Goal: Transaction & Acquisition: Purchase product/service

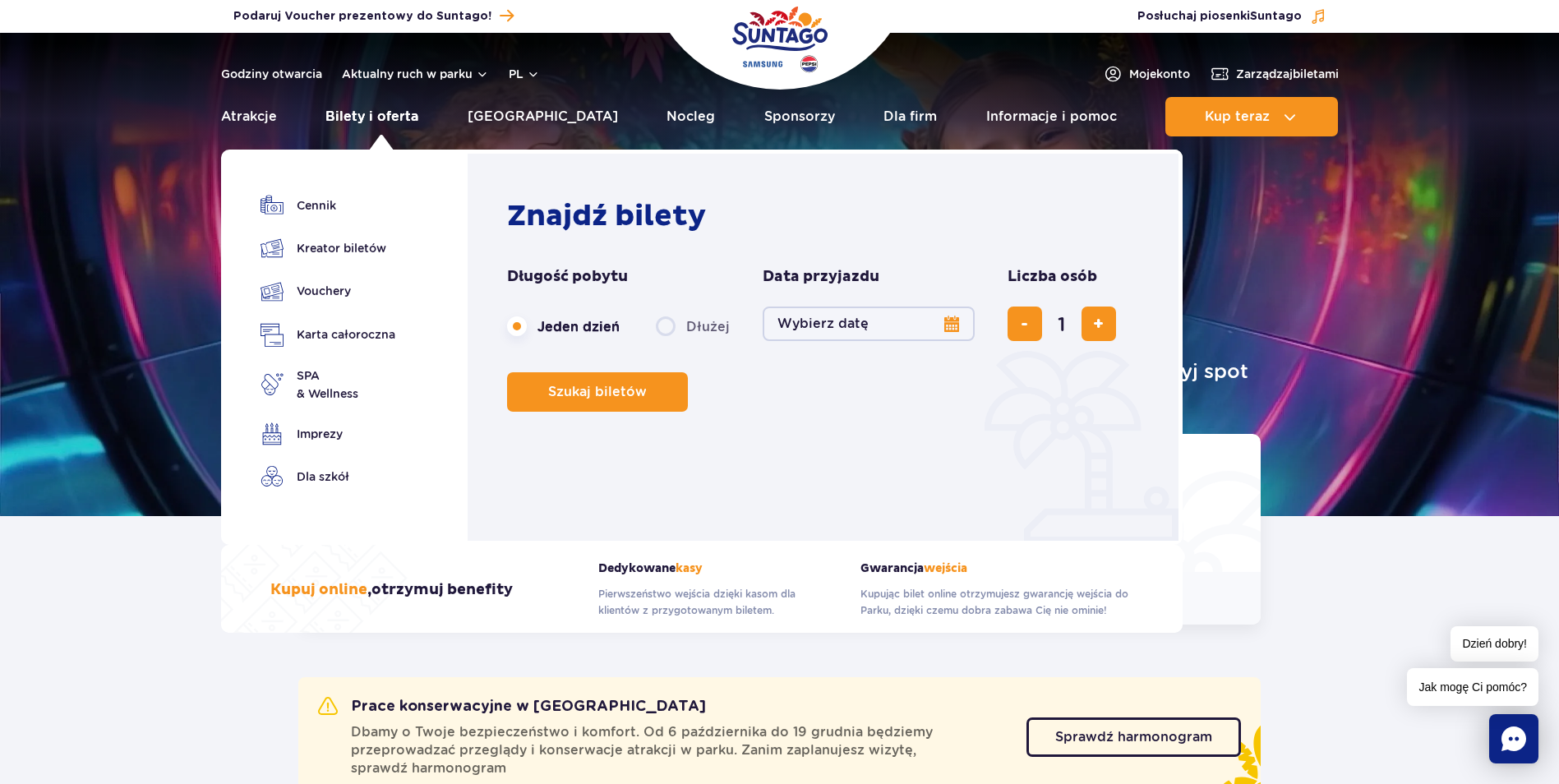
click at [402, 115] on link "Bilety i oferta" at bounding box center [372, 116] width 93 height 39
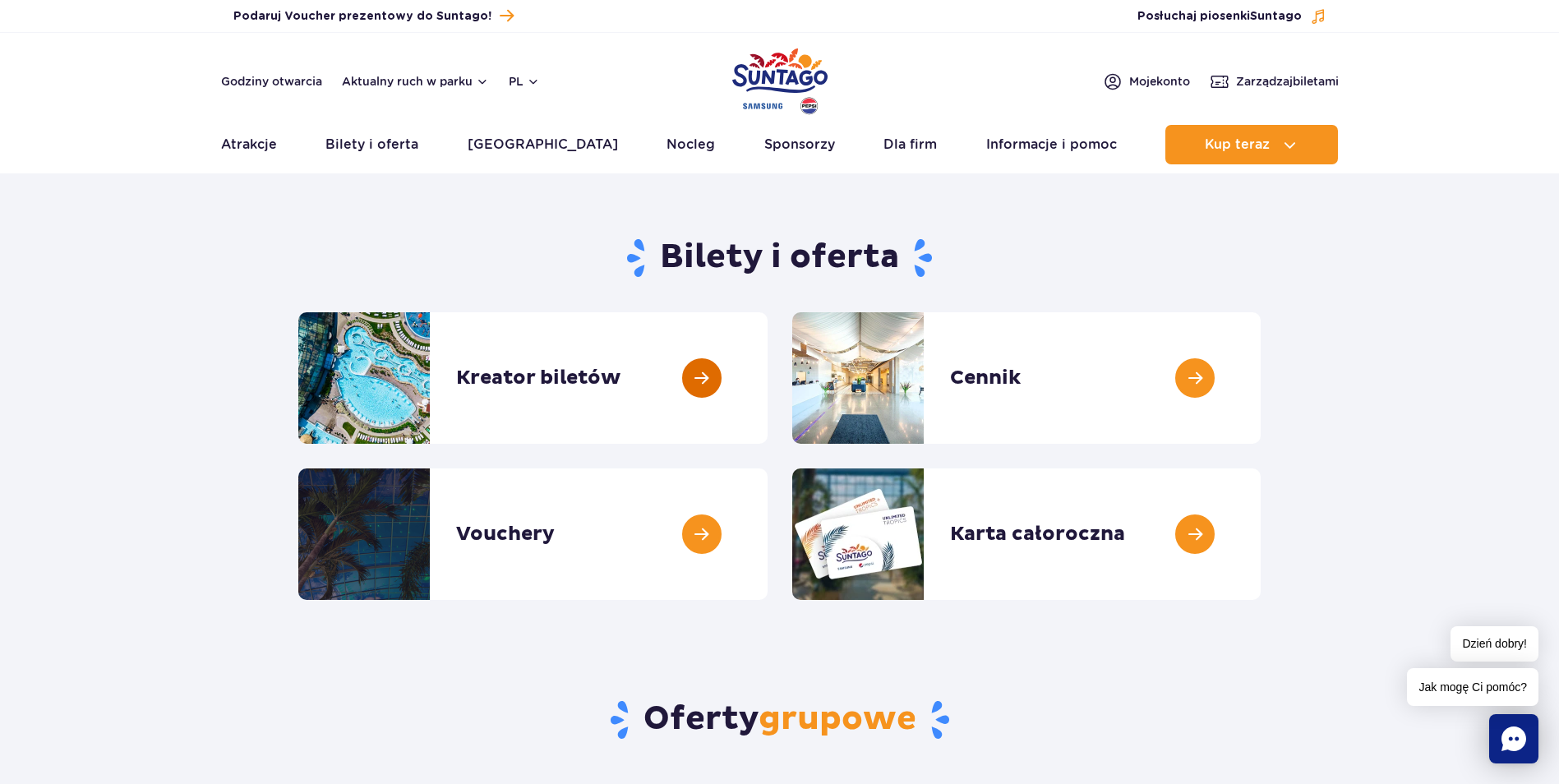
click at [768, 377] on link at bounding box center [768, 378] width 0 height 131
click at [768, 362] on link at bounding box center [768, 378] width 0 height 131
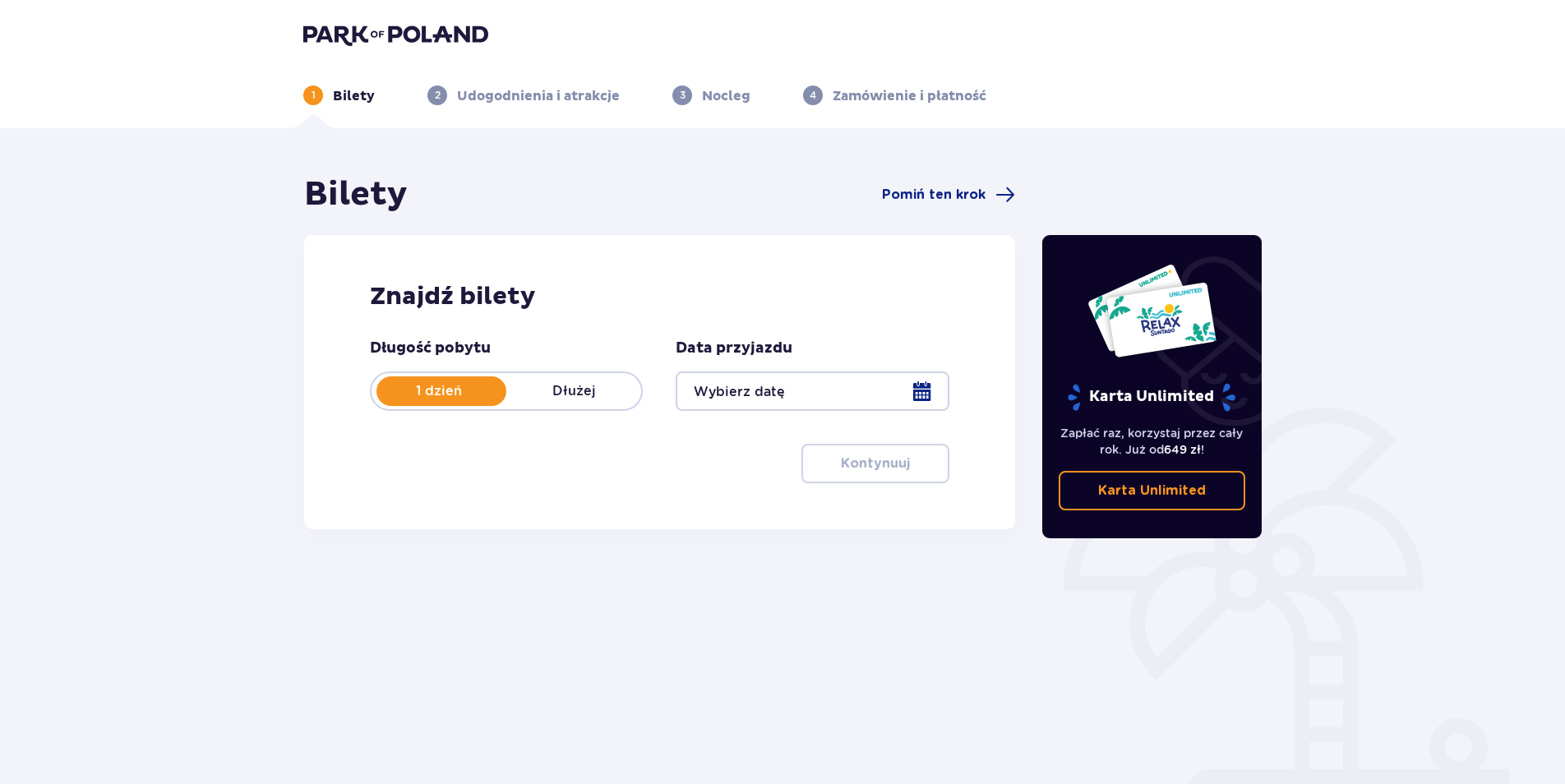
click at [817, 389] on div at bounding box center [812, 392] width 273 height 39
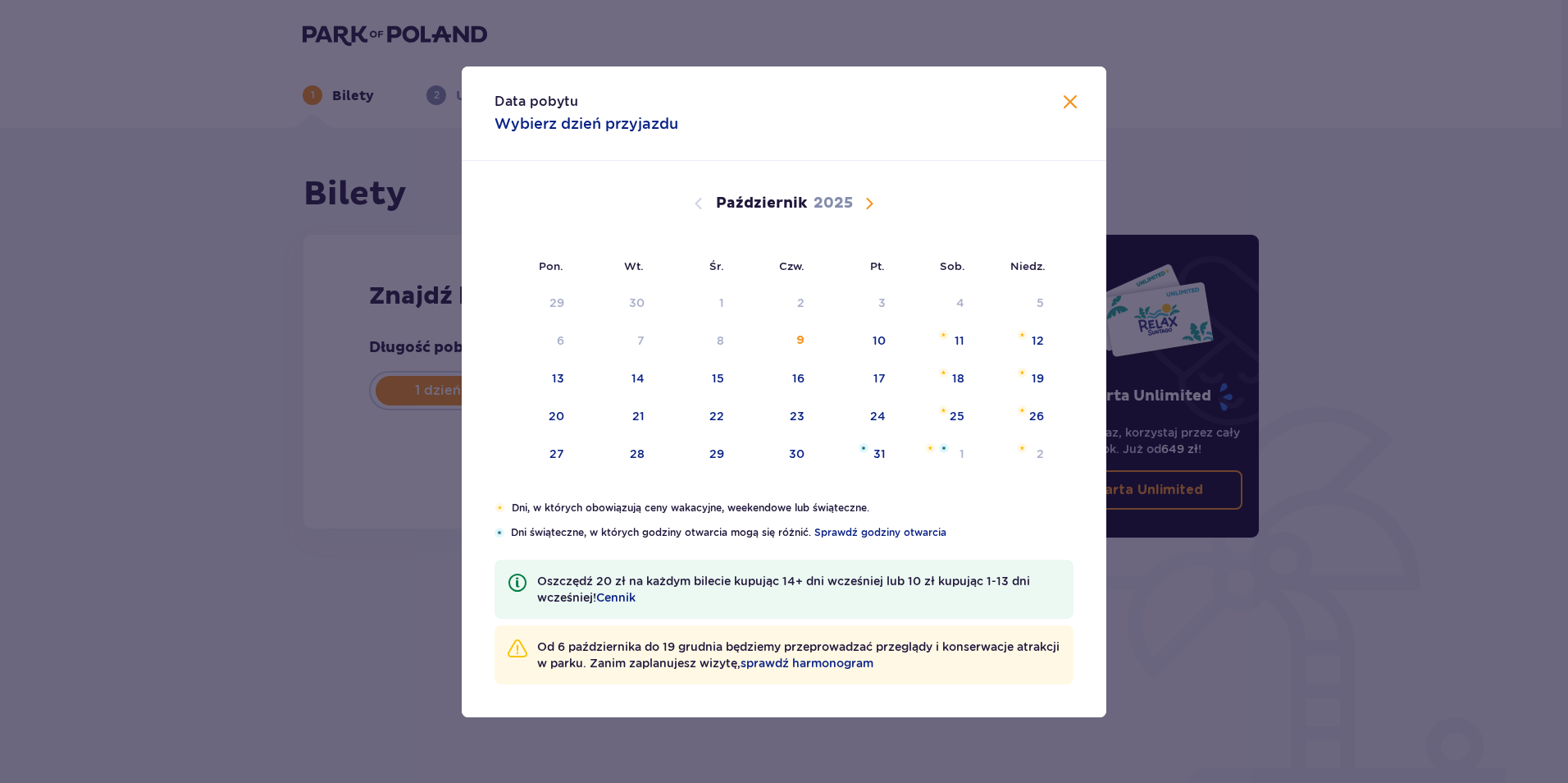
click at [877, 194] on span "Następny miesiąc" at bounding box center [869, 204] width 20 height 20
click at [945, 330] on img "sobota, 8 listopada 2025" at bounding box center [941, 335] width 11 height 10
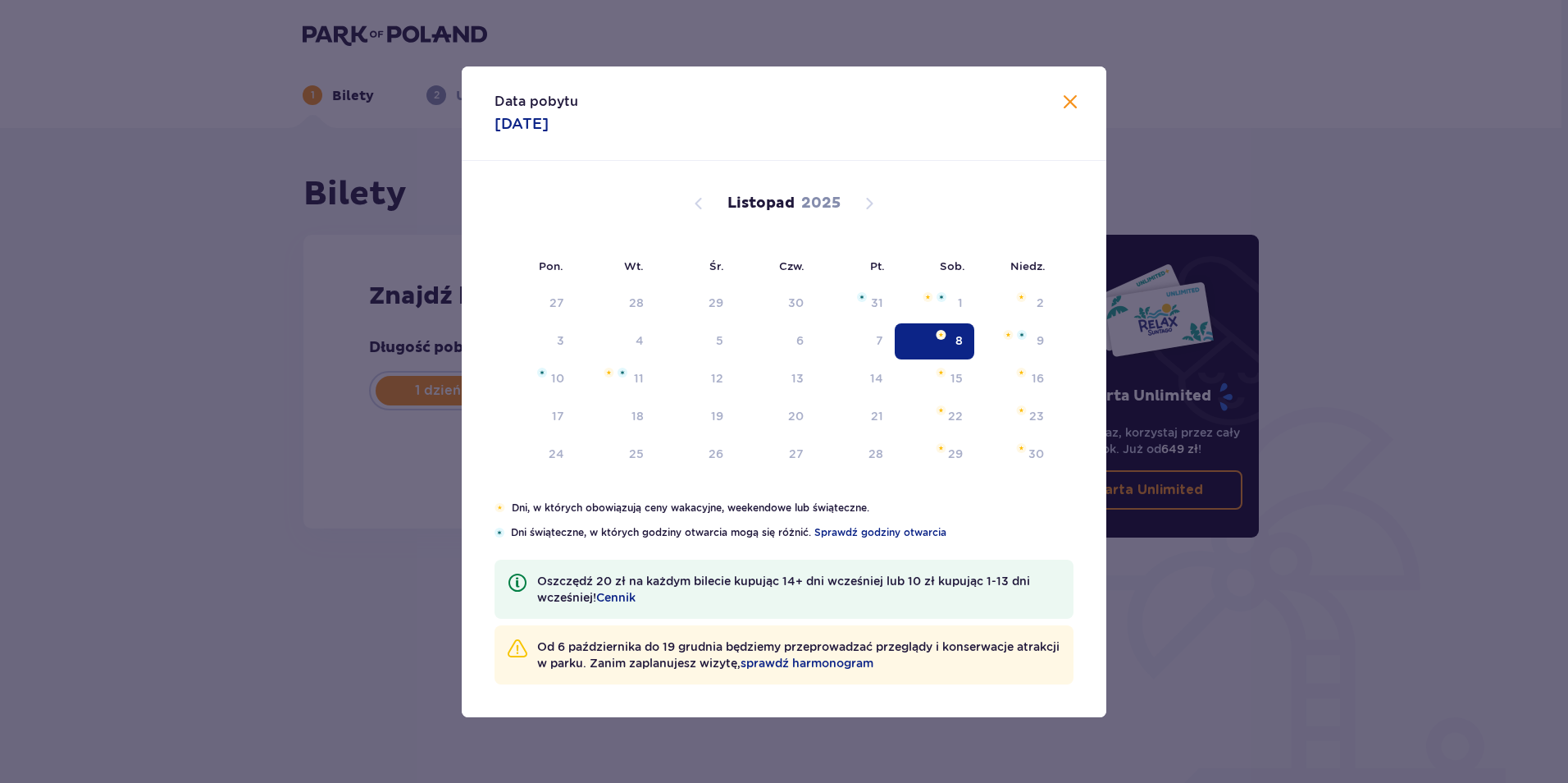
type input "08.11.25"
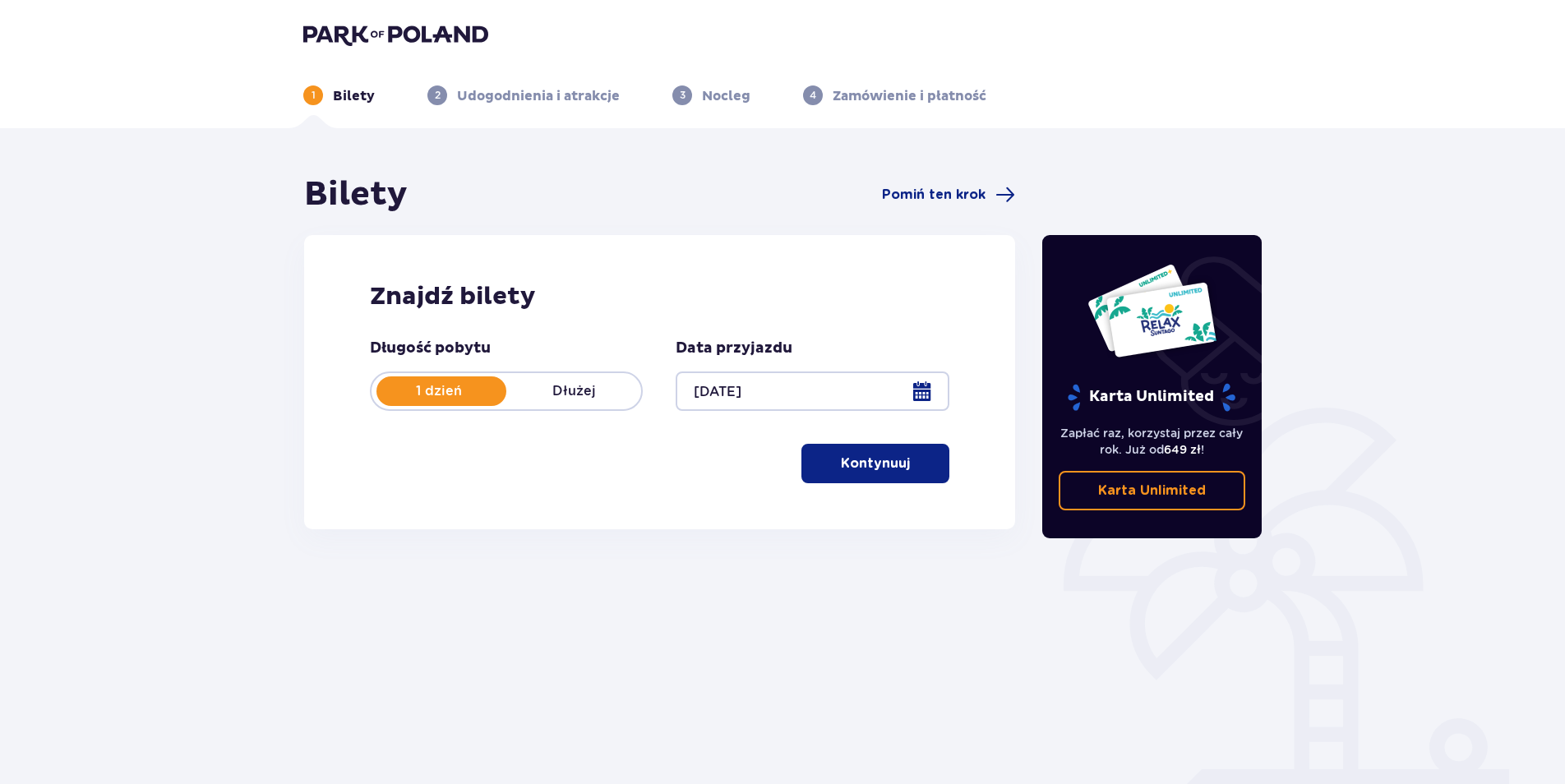
click at [921, 463] on span "button" at bounding box center [914, 463] width 20 height 20
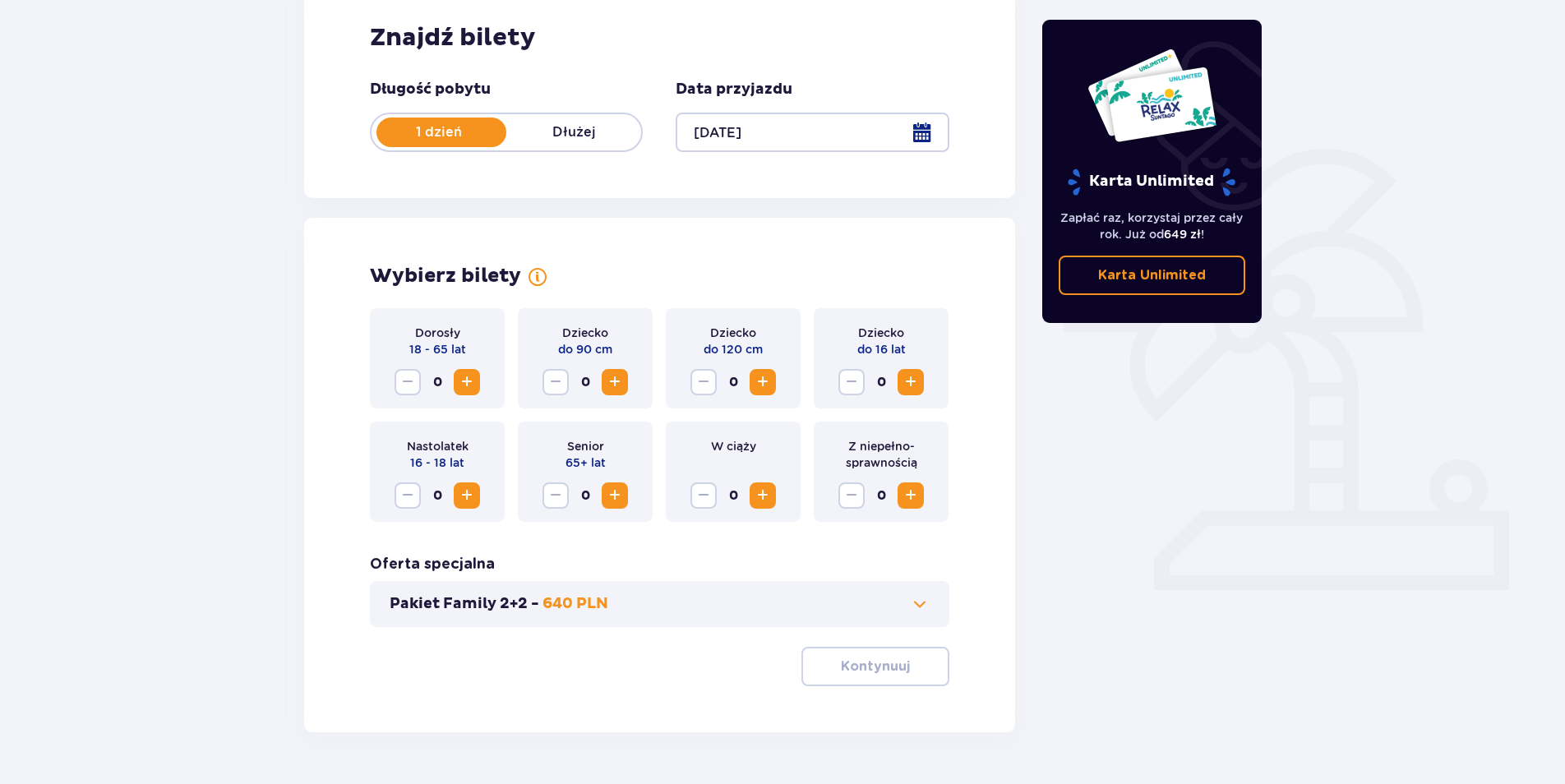
scroll to position [306, 0]
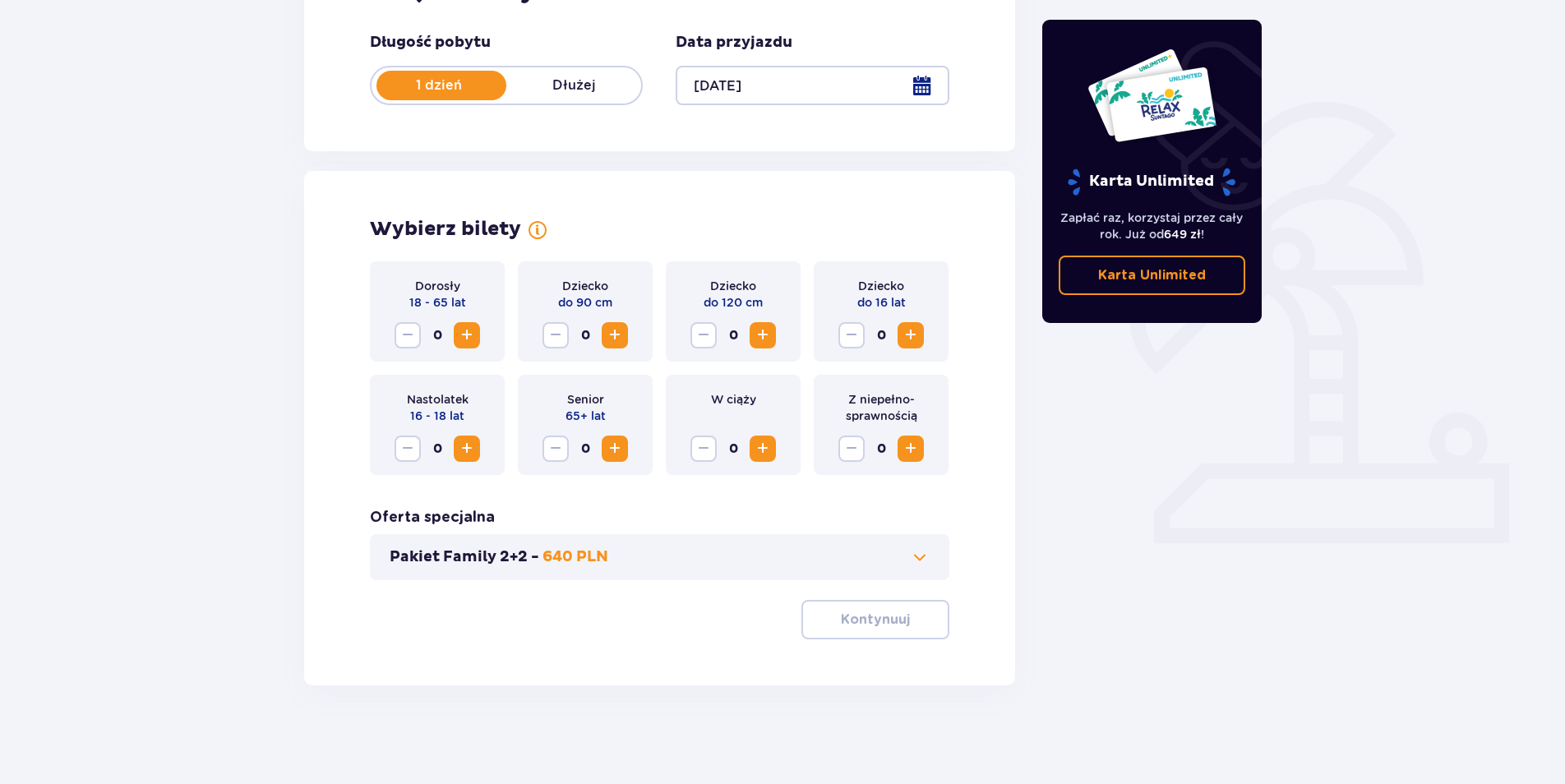
click at [468, 337] on span "Zwiększ" at bounding box center [467, 335] width 20 height 20
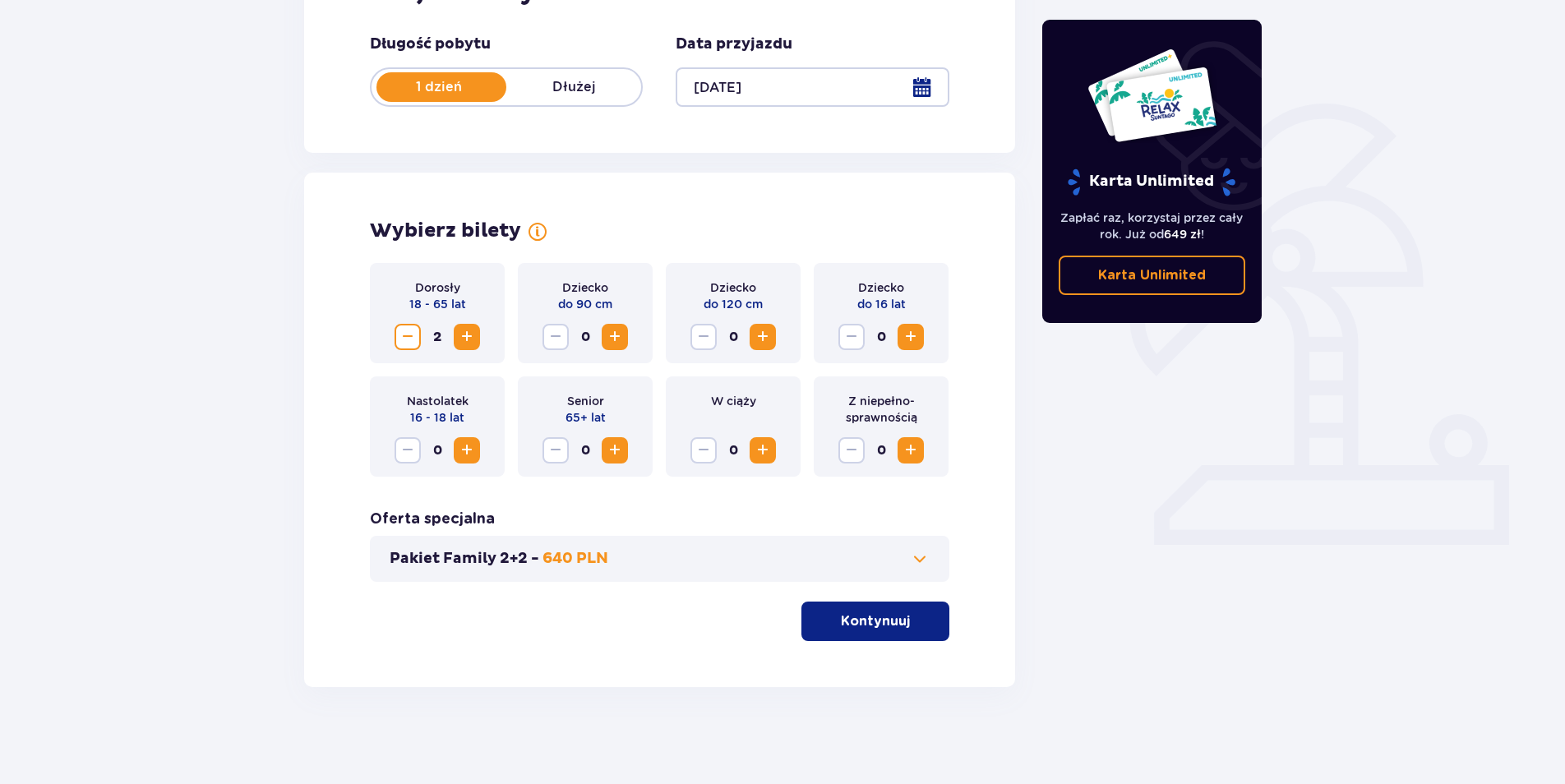
scroll to position [263, 0]
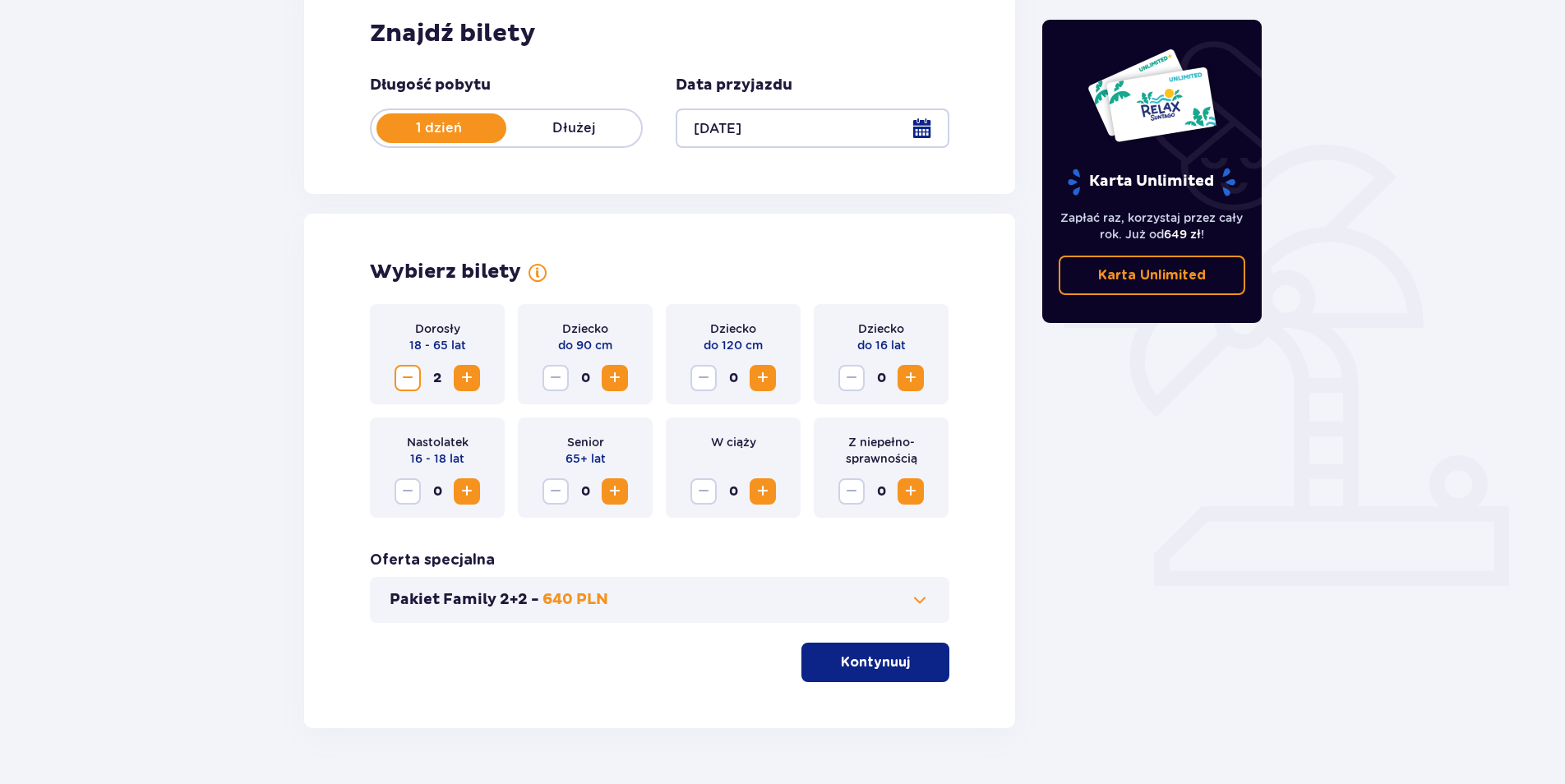
click at [468, 337] on div "Dorosły 18 - 65 lat 2" at bounding box center [437, 354] width 135 height 101
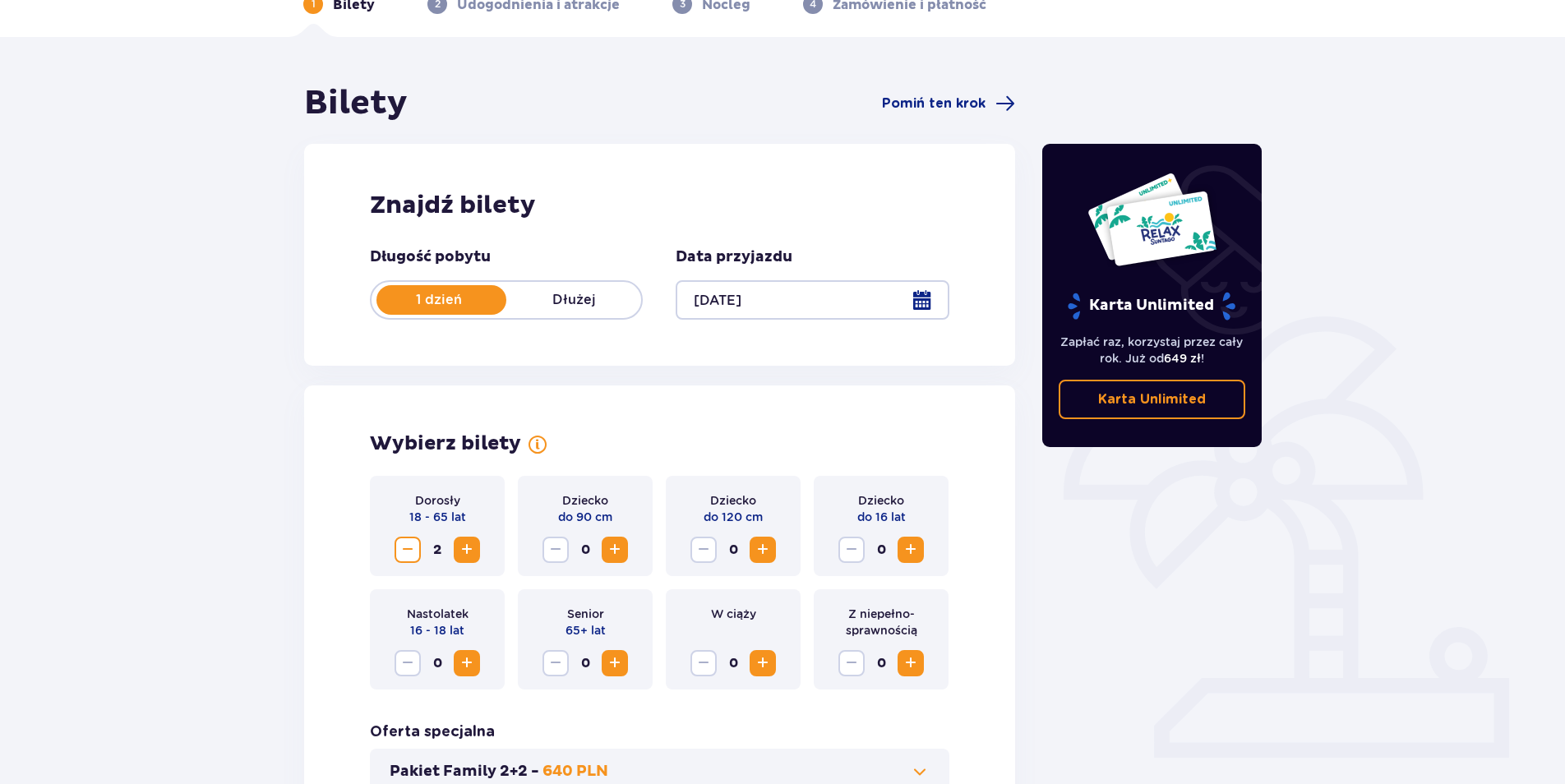
scroll to position [0, 0]
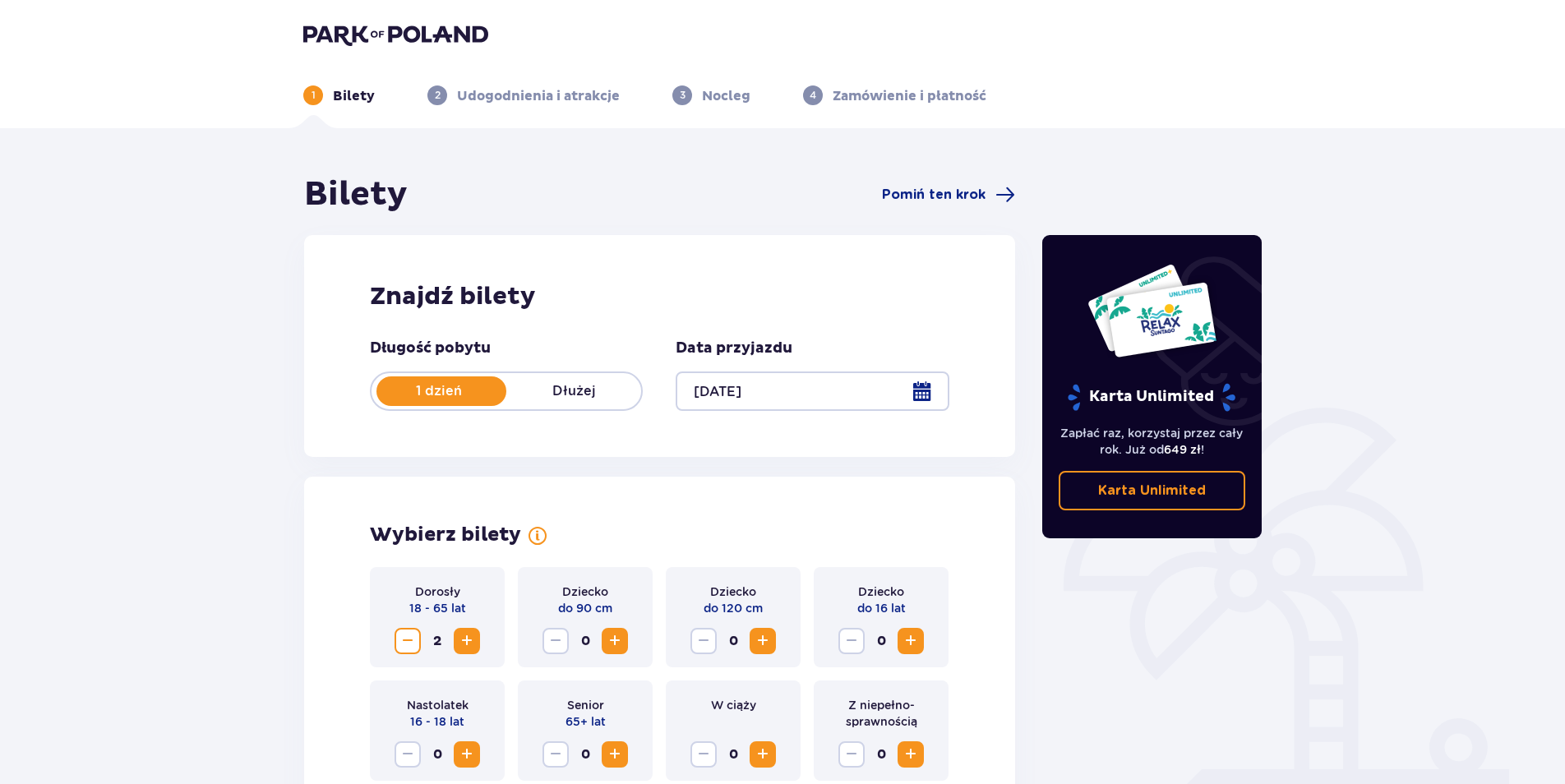
click at [461, 638] on span "Zwiększ" at bounding box center [467, 641] width 20 height 20
click at [462, 637] on span "Zwiększ" at bounding box center [467, 641] width 20 height 20
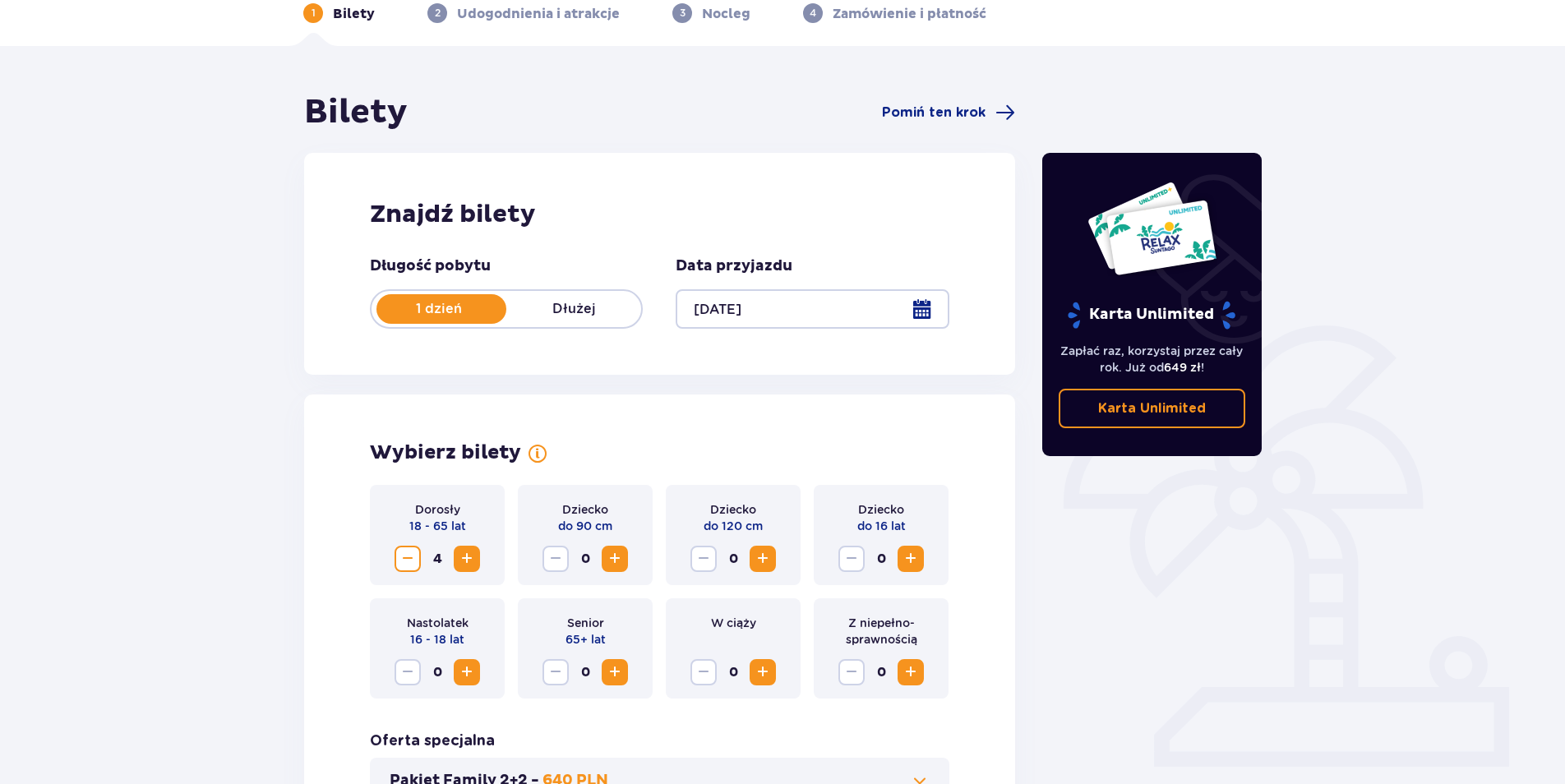
click at [467, 672] on span "Zwiększ" at bounding box center [467, 672] width 20 height 20
click at [912, 559] on span "Zwiększ" at bounding box center [911, 559] width 20 height 20
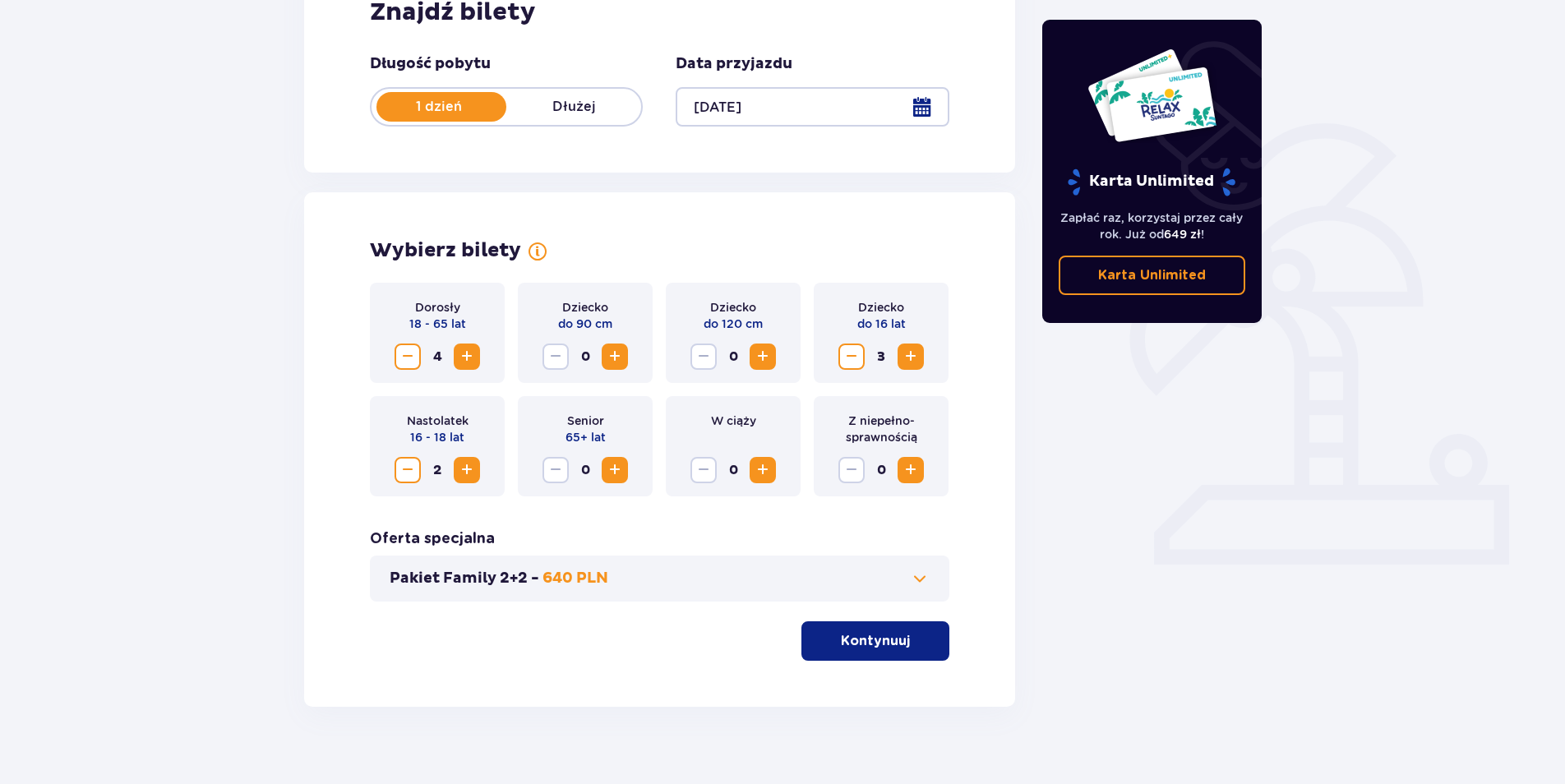
scroll to position [306, 0]
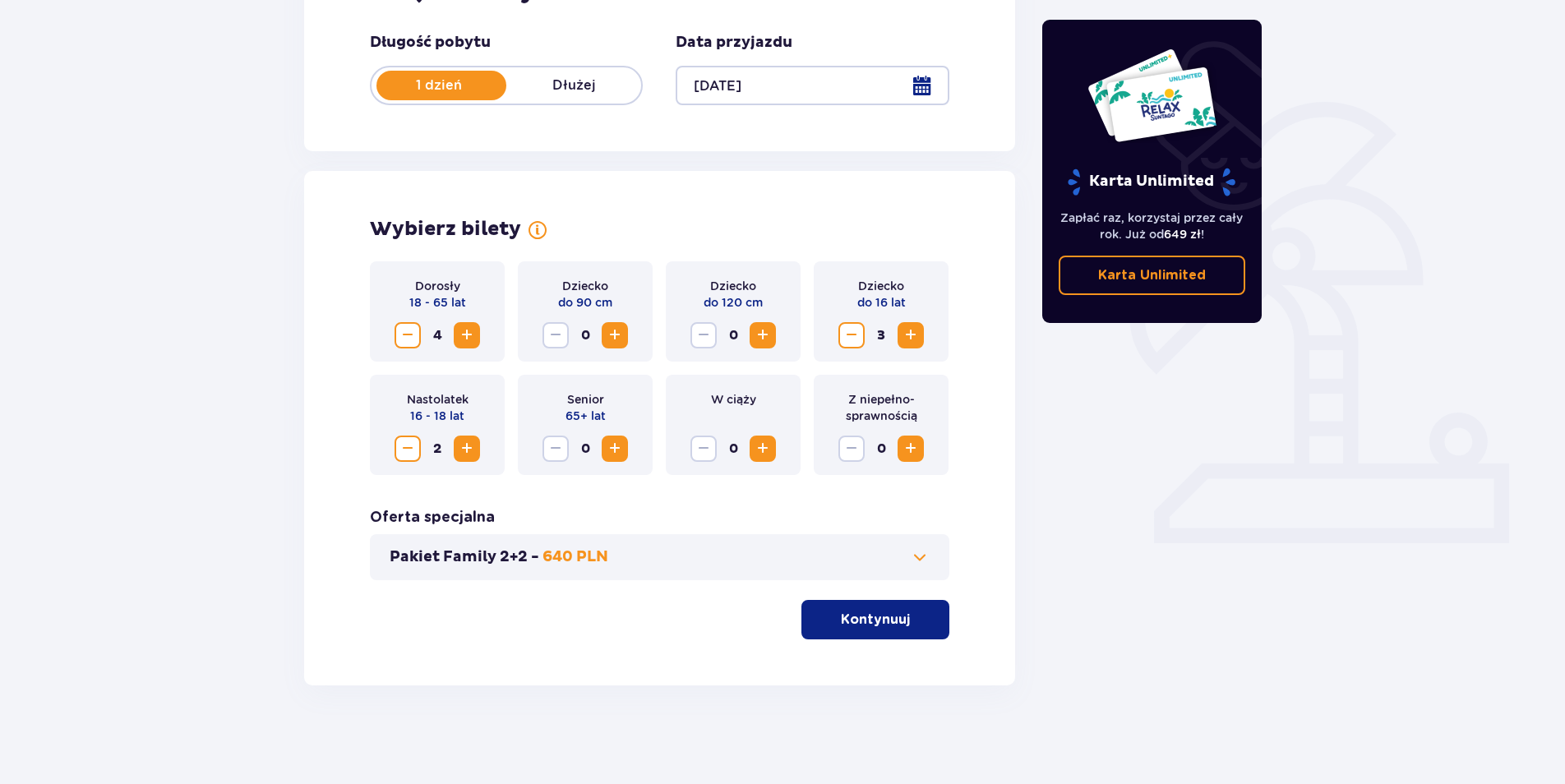
click at [623, 554] on button "Pakiet Family 2+2 - 640 PLN" at bounding box center [659, 557] width 540 height 20
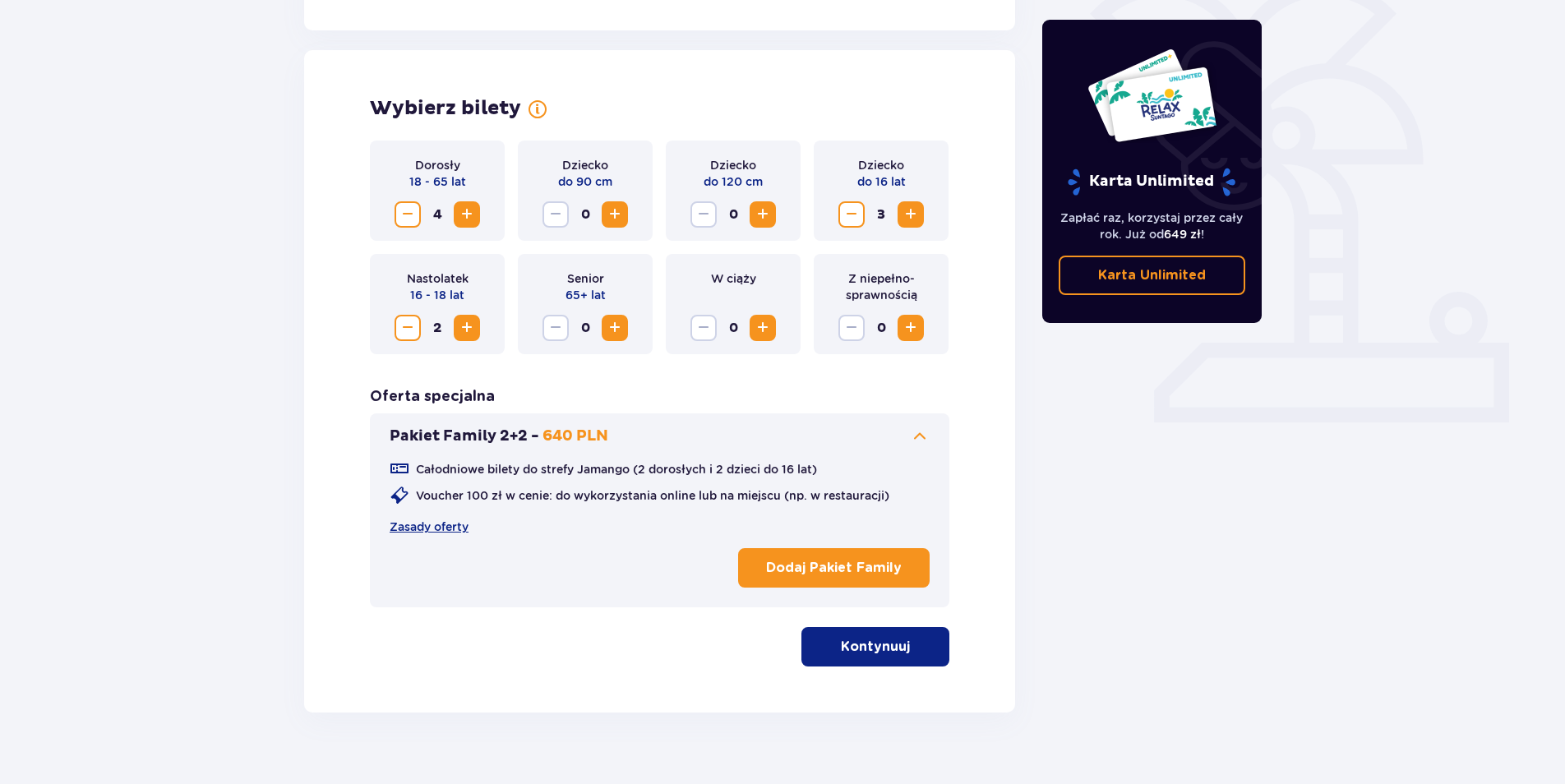
scroll to position [454, 0]
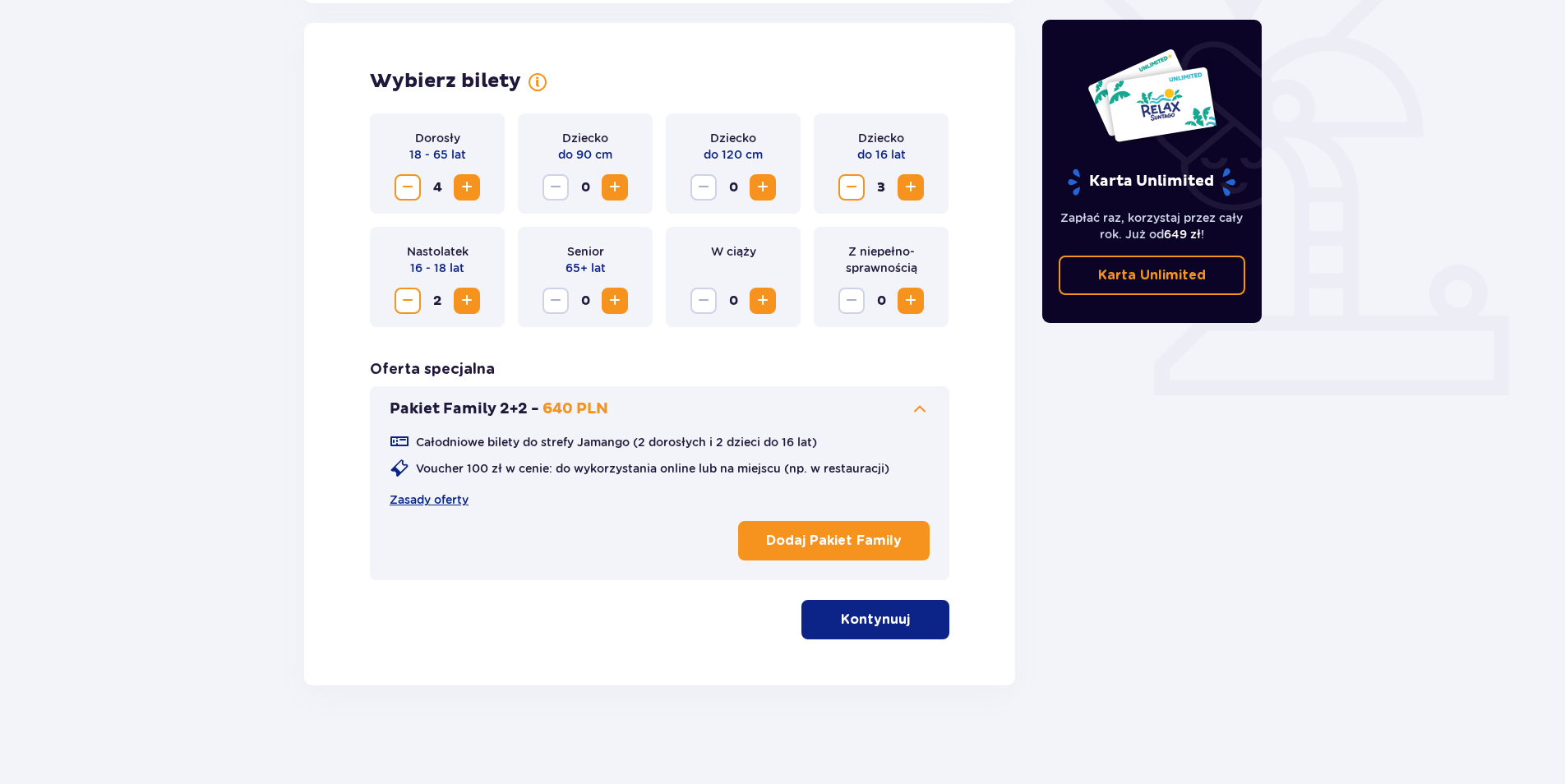
click at [859, 538] on p "Dodaj Pakiet Family" at bounding box center [833, 540] width 135 height 18
click at [880, 627] on p "Kontynuuj" at bounding box center [875, 619] width 69 height 18
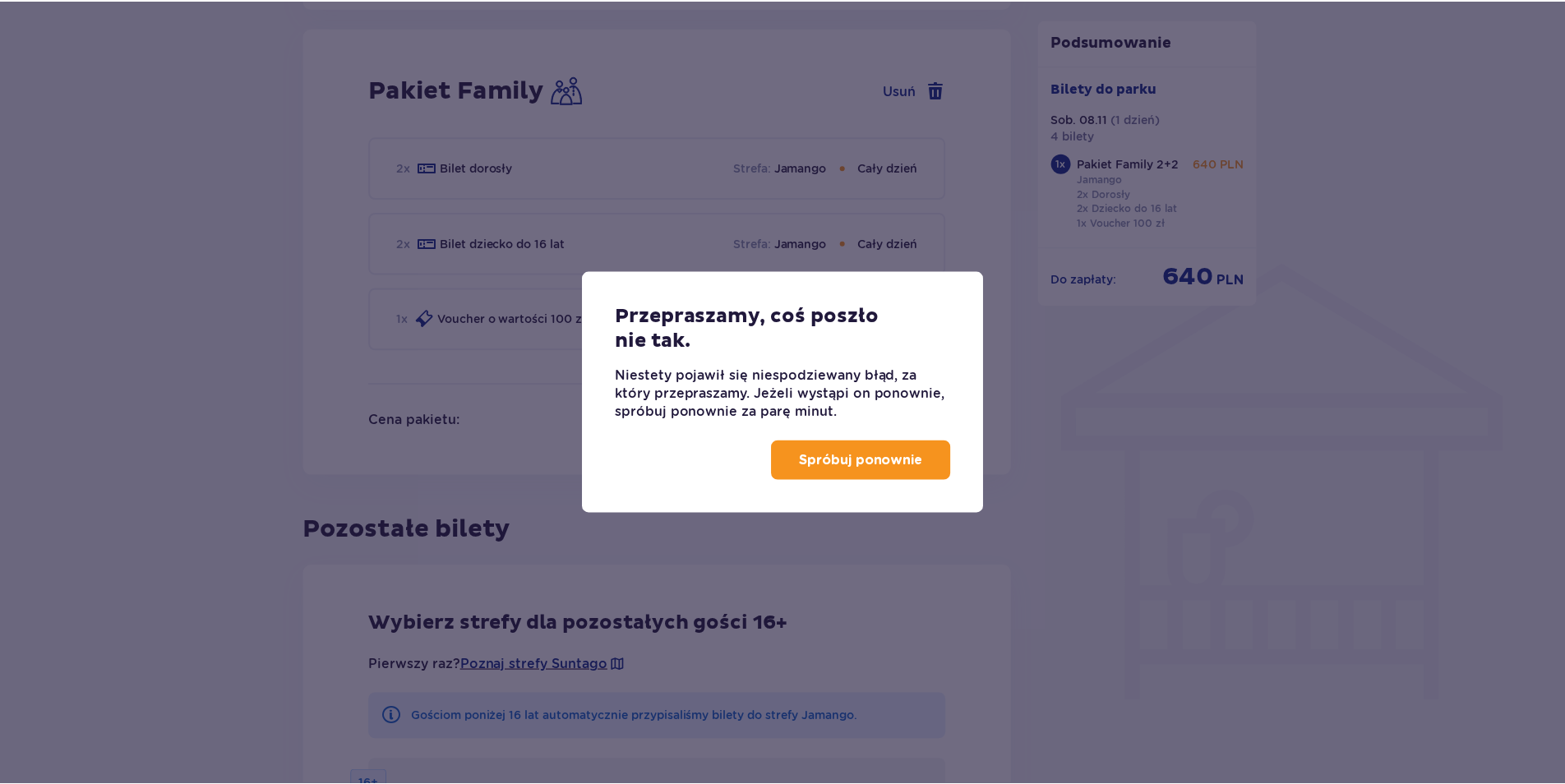
scroll to position [1080, 0]
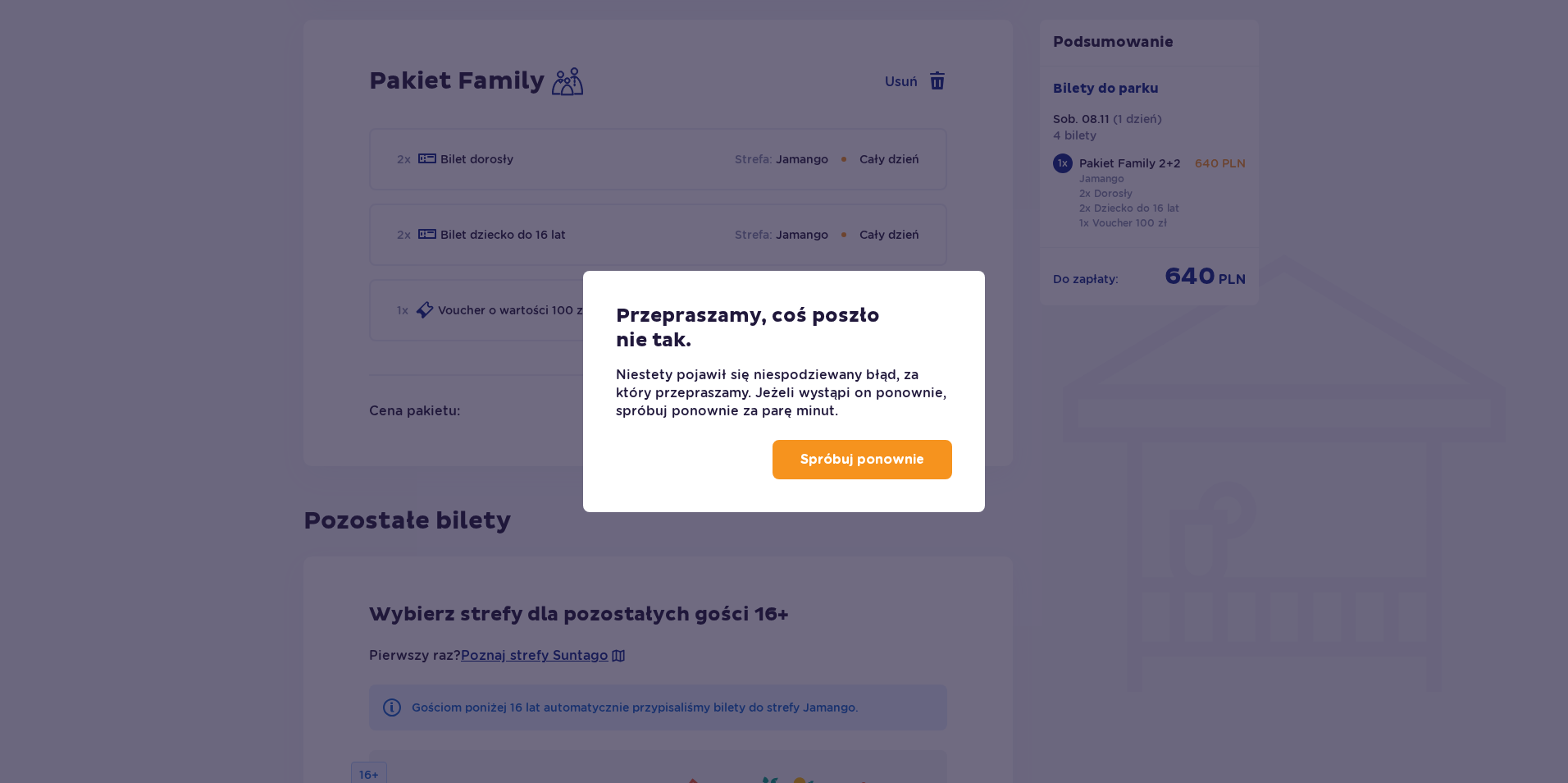
click at [875, 454] on p "Spróbuj ponownie" at bounding box center [862, 459] width 124 height 18
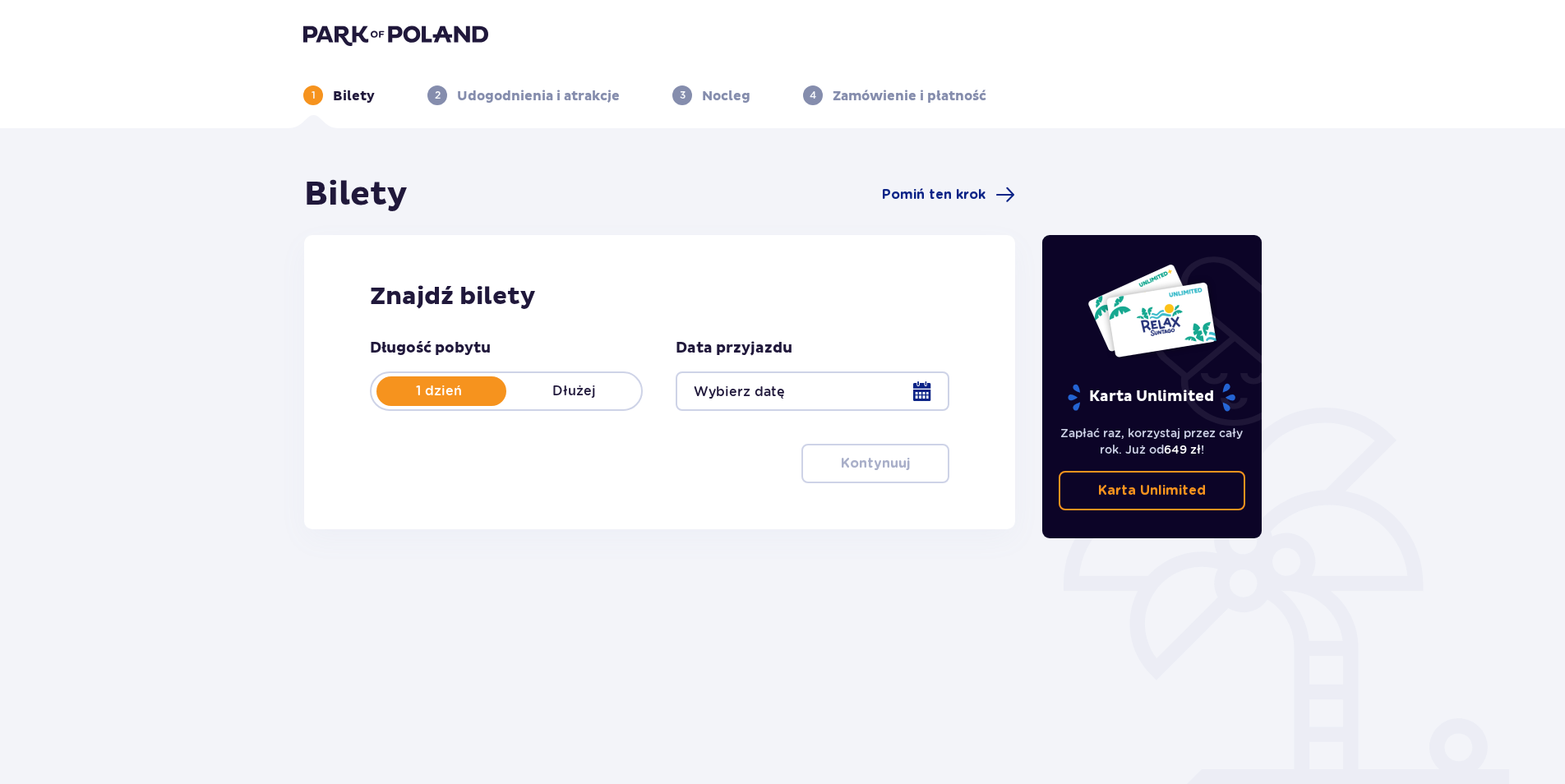
click at [801, 392] on div at bounding box center [812, 392] width 273 height 39
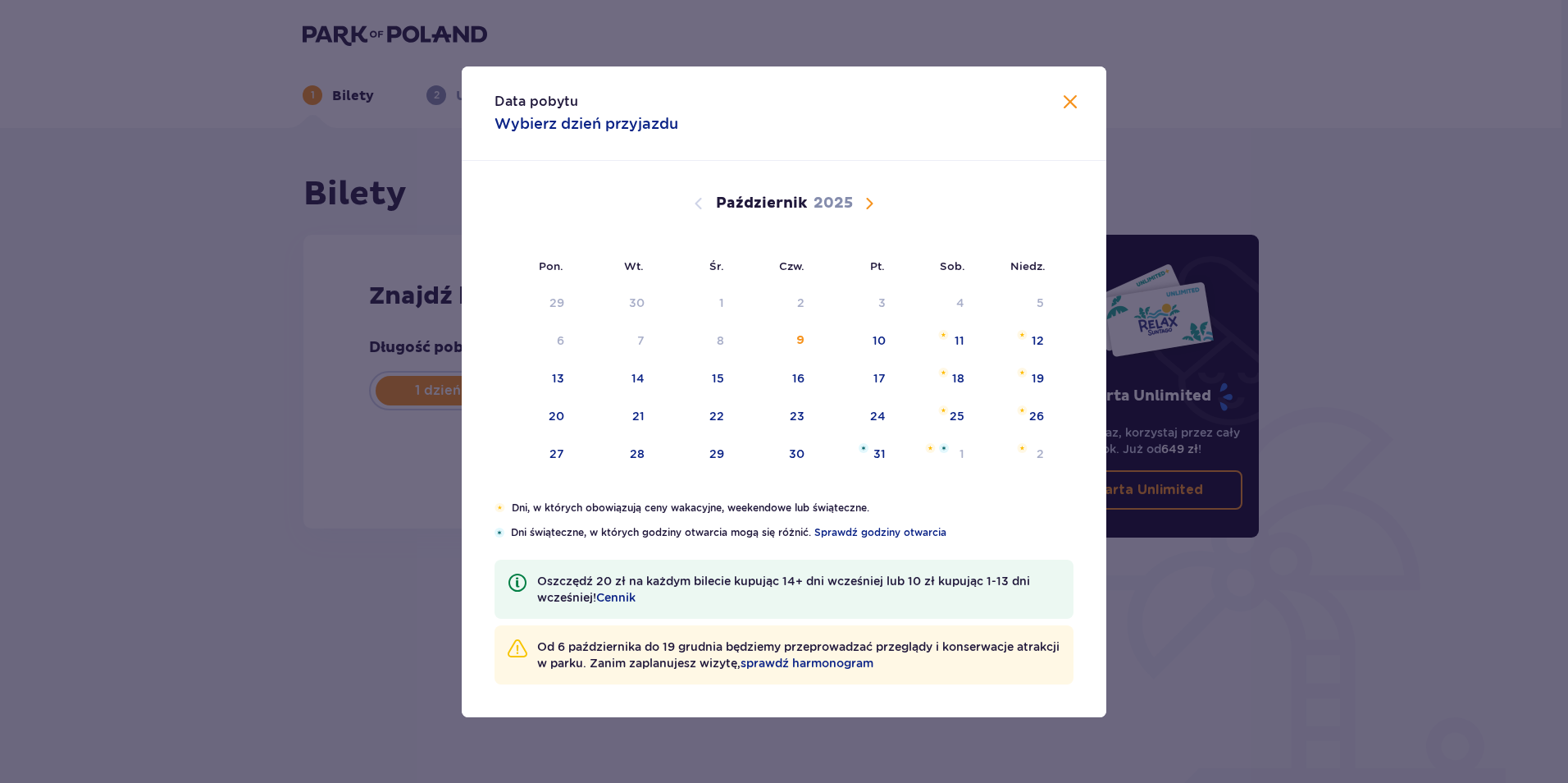
click at [864, 203] on span "Następny miesiąc" at bounding box center [869, 204] width 20 height 20
click at [947, 341] on div "8" at bounding box center [934, 341] width 80 height 36
type input "[DATE]"
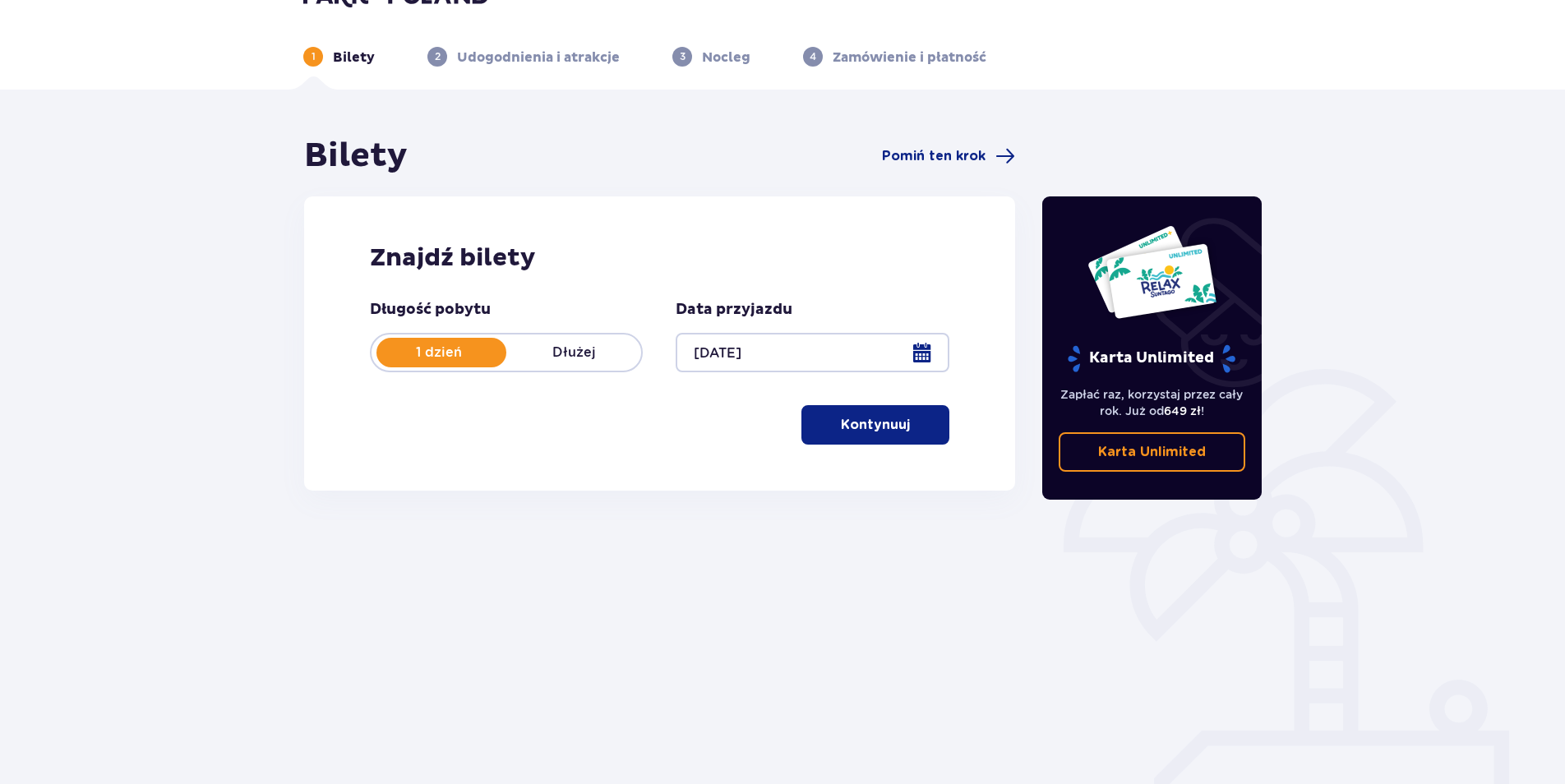
scroll to position [59, 0]
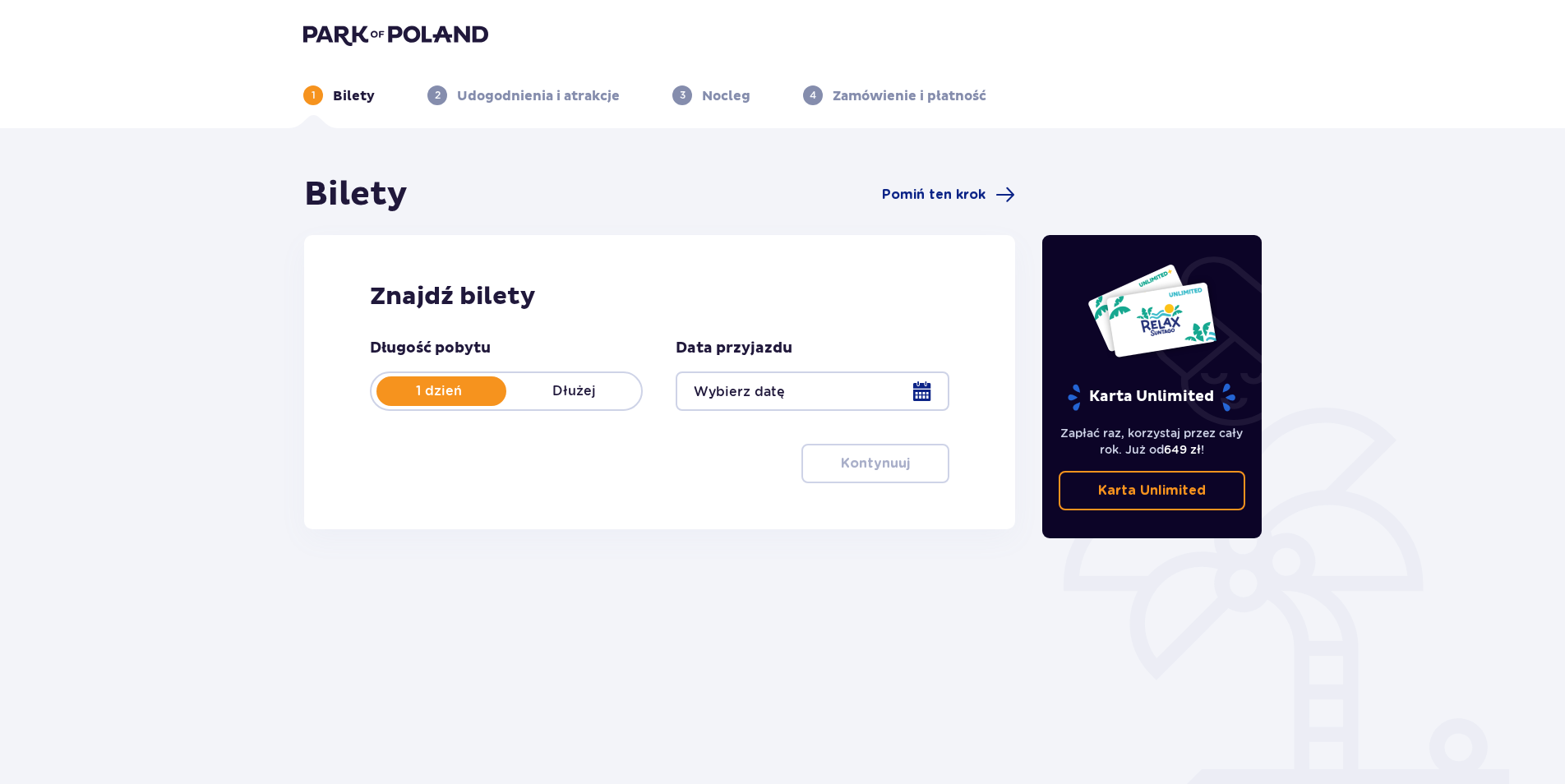
click at [910, 379] on div at bounding box center [812, 392] width 273 height 39
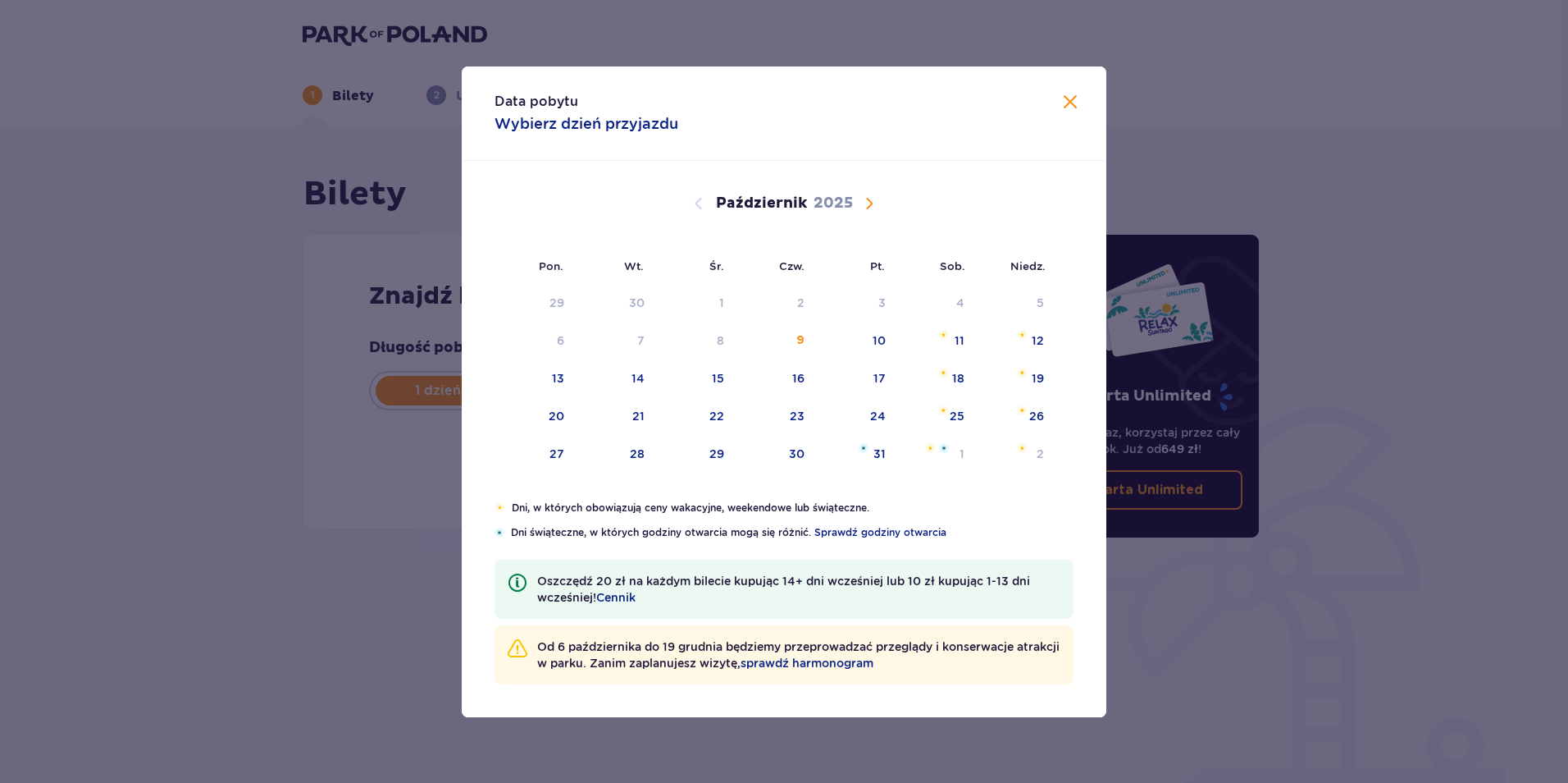
click at [865, 200] on span "Następny miesiąc" at bounding box center [869, 204] width 20 height 20
click at [873, 666] on span "sprawdź harmonogram" at bounding box center [806, 663] width 133 height 17
click at [946, 337] on img "sobota, 8 listopada 2025" at bounding box center [941, 335] width 11 height 10
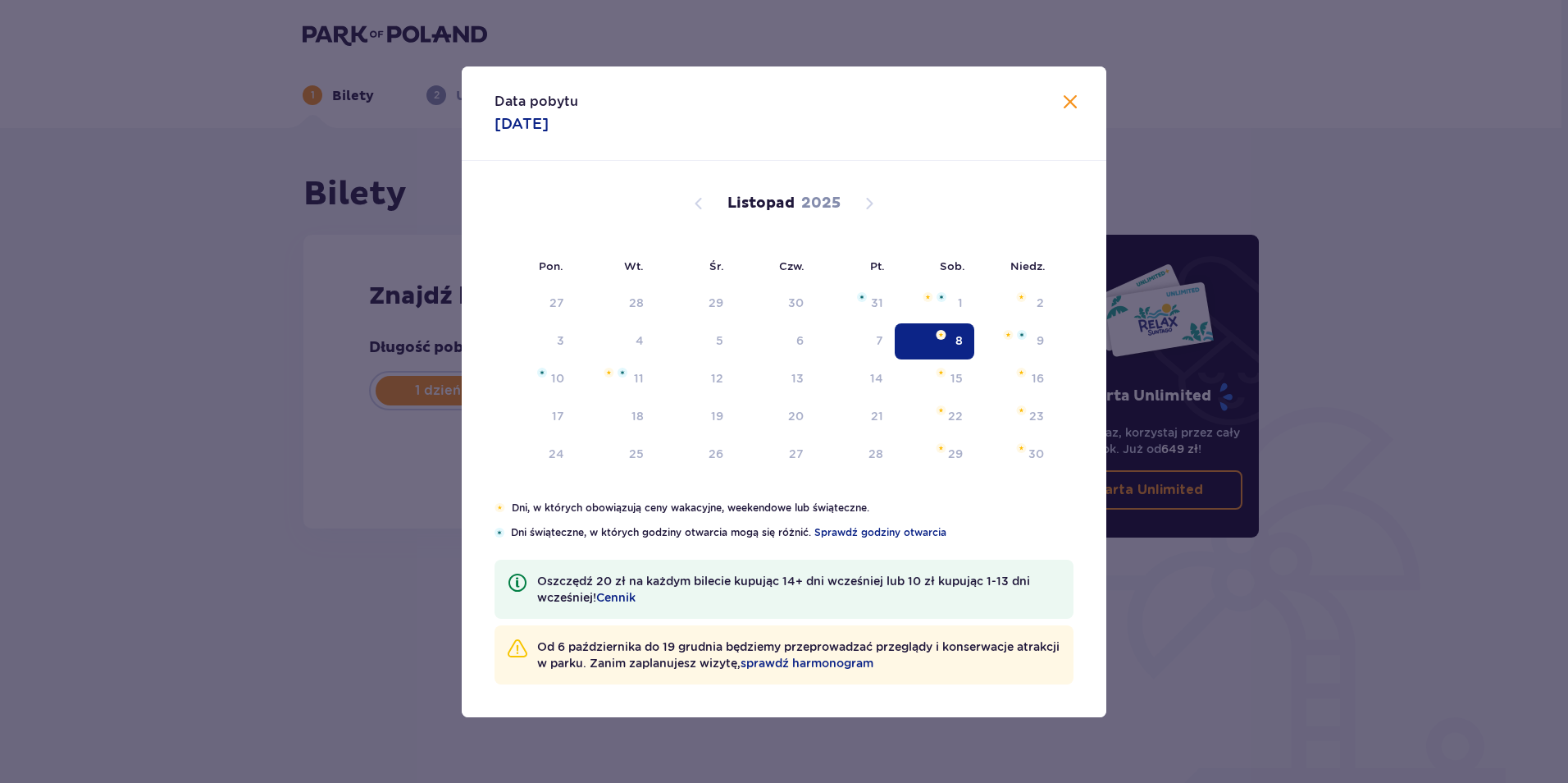
type input "08.11.25"
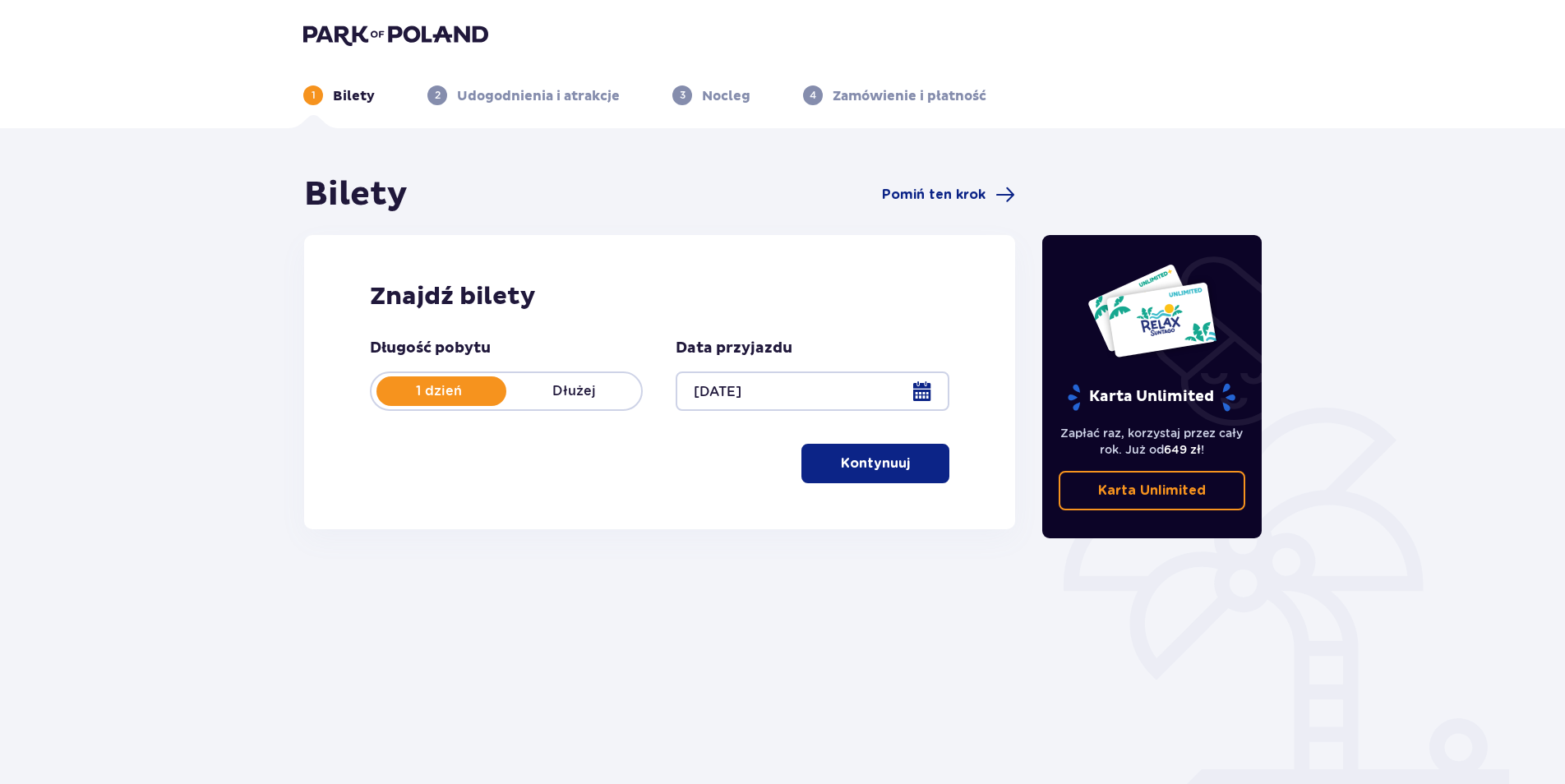
click at [923, 390] on div at bounding box center [812, 392] width 273 height 39
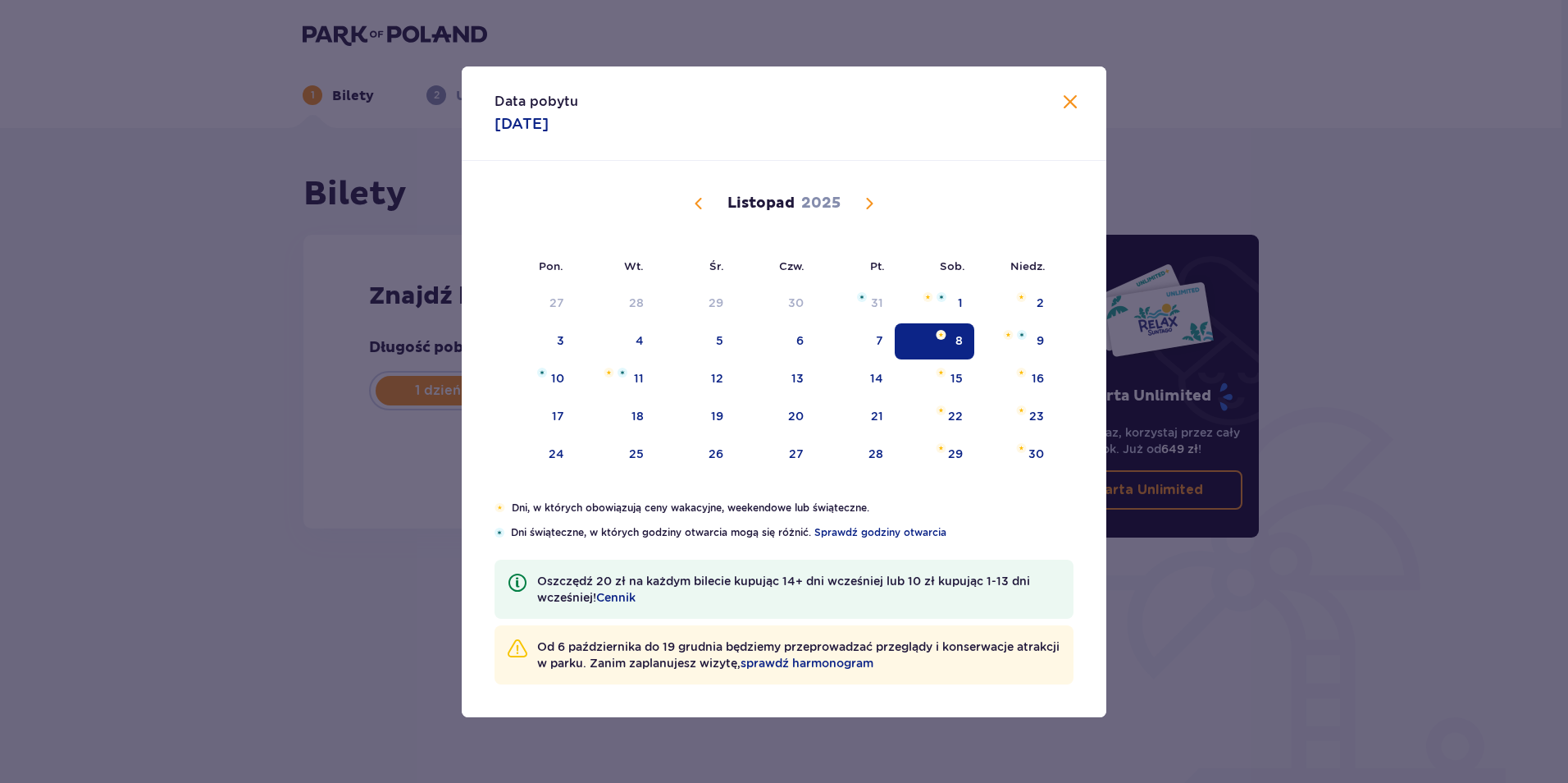
click at [1207, 539] on div "Data pobytu 08.11.2025 Pon. Wt. Śr. Czw. Pt. Sob. Niedz. Październik 2025 29 30…" at bounding box center [784, 391] width 1568 height 783
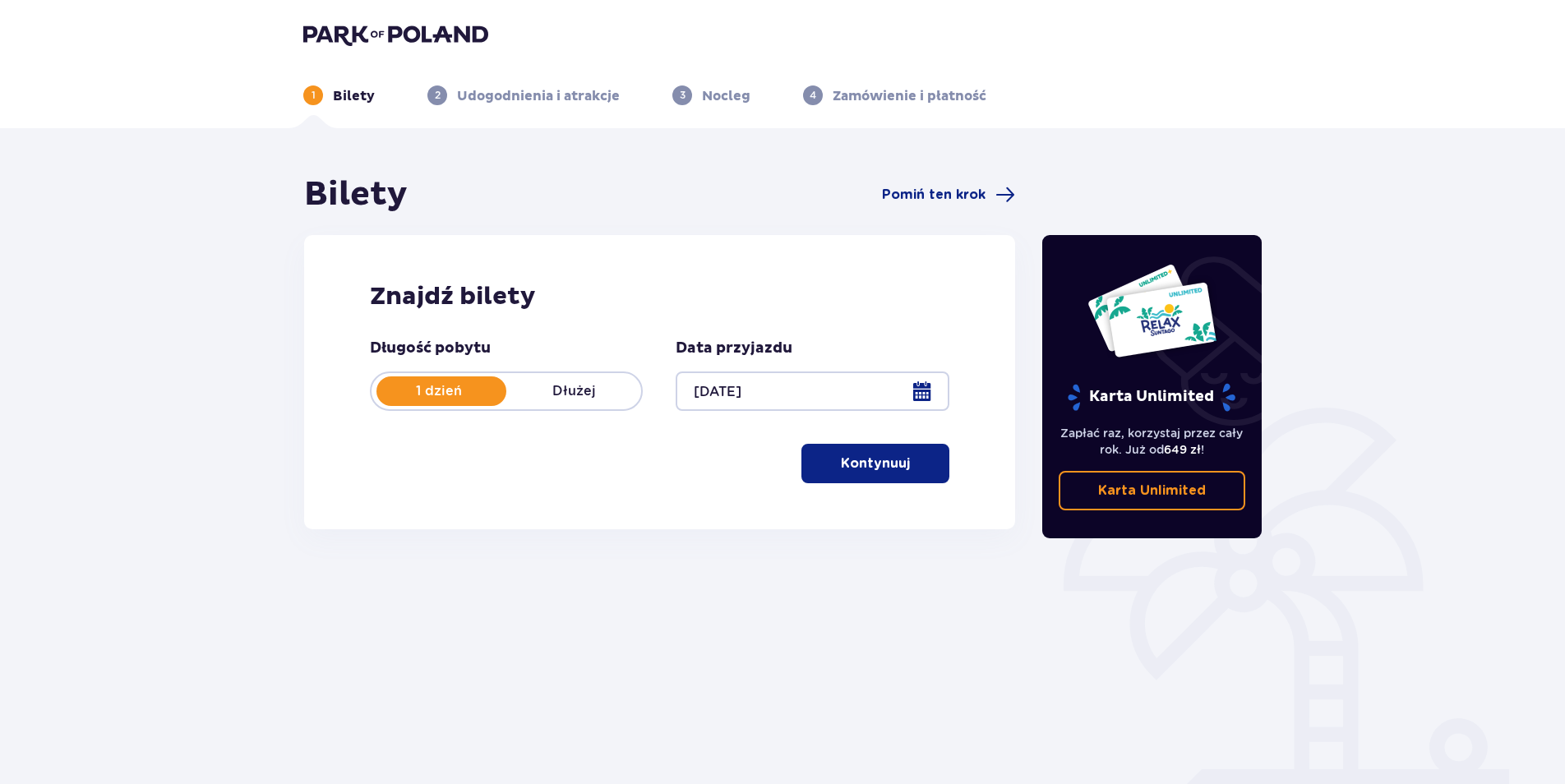
click at [890, 465] on p "Kontynuuj" at bounding box center [875, 463] width 69 height 18
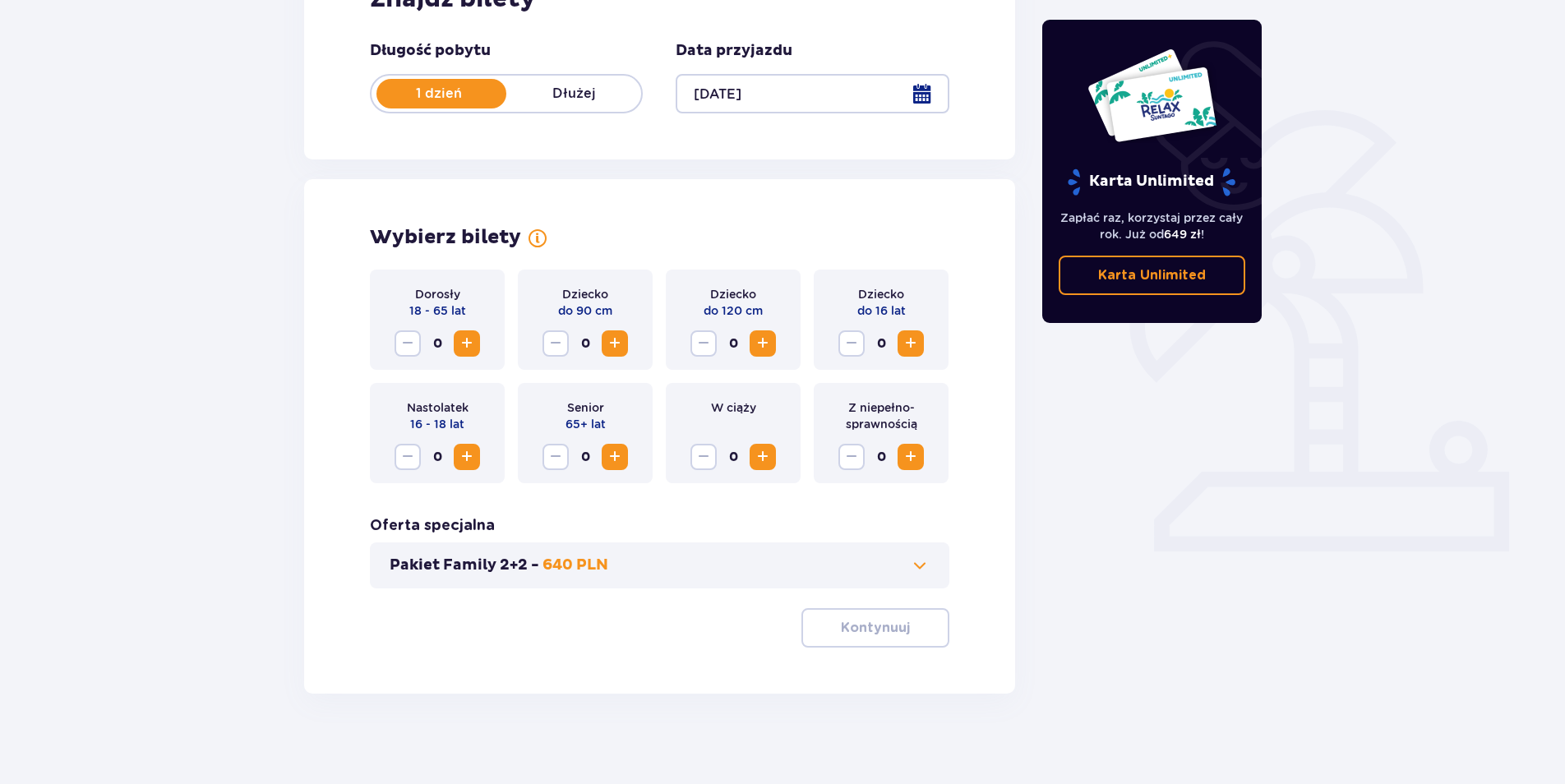
scroll to position [306, 0]
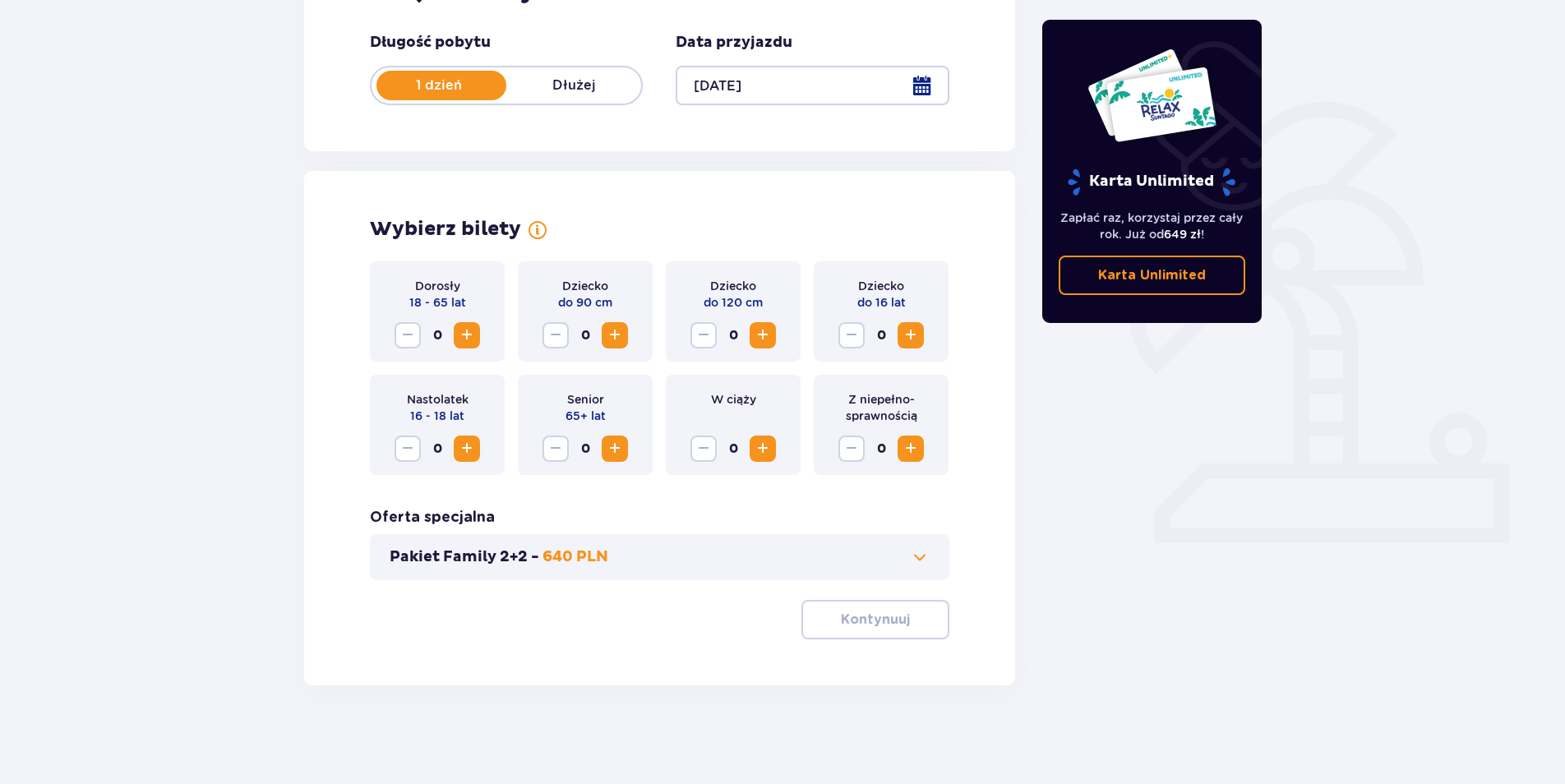
click at [468, 333] on span "Zwiększ" at bounding box center [467, 335] width 20 height 20
click at [468, 335] on span "Zwiększ" at bounding box center [467, 335] width 20 height 20
click at [914, 327] on span "Zwiększ" at bounding box center [911, 335] width 20 height 20
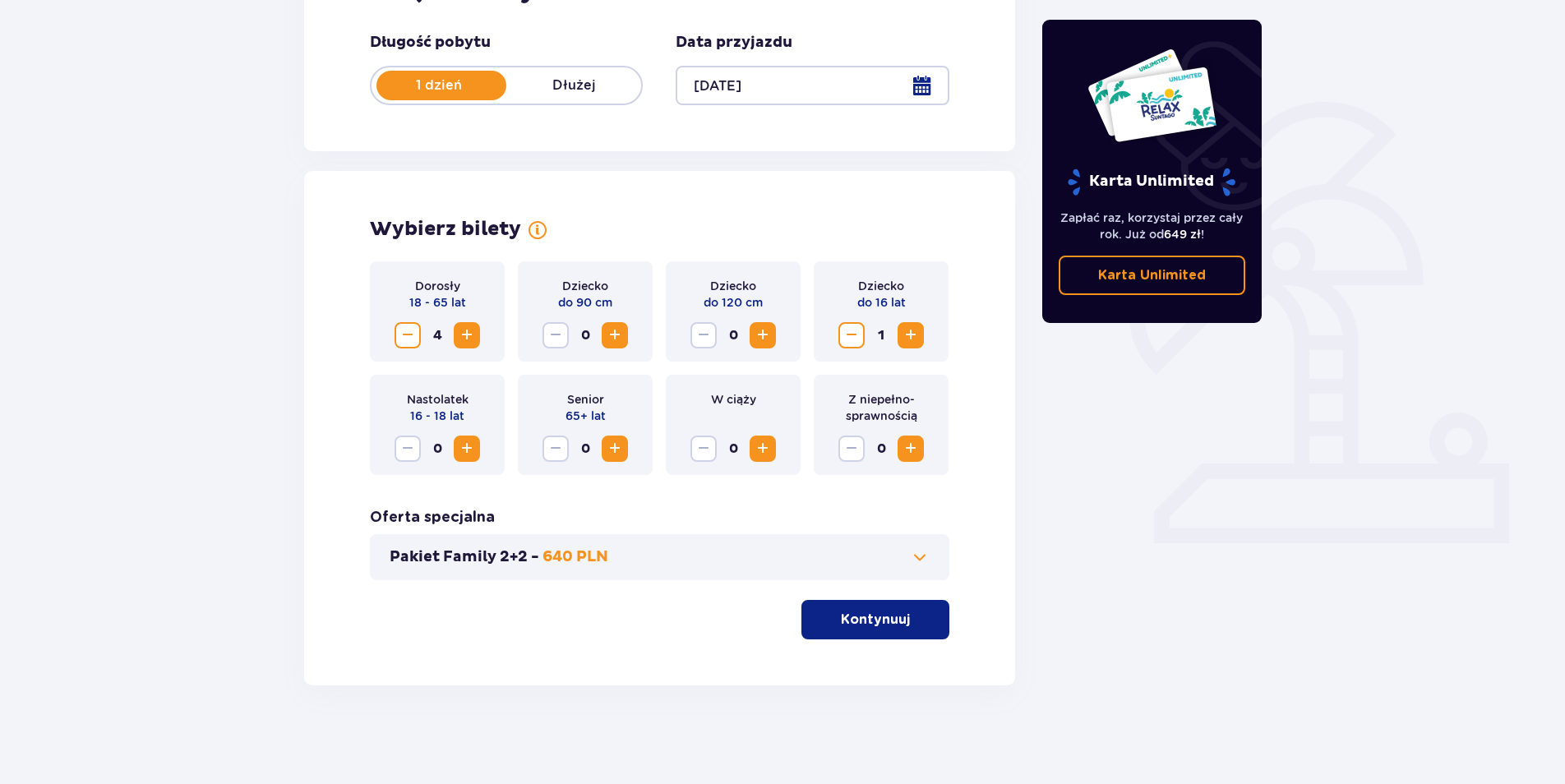
click at [918, 335] on span "Zwiększ" at bounding box center [911, 335] width 20 height 20
click at [918, 336] on span "Zwiększ" at bounding box center [911, 335] width 20 height 20
click at [461, 449] on span "Zwiększ" at bounding box center [467, 449] width 20 height 20
click at [869, 617] on p "Kontynuuj" at bounding box center [875, 619] width 69 height 18
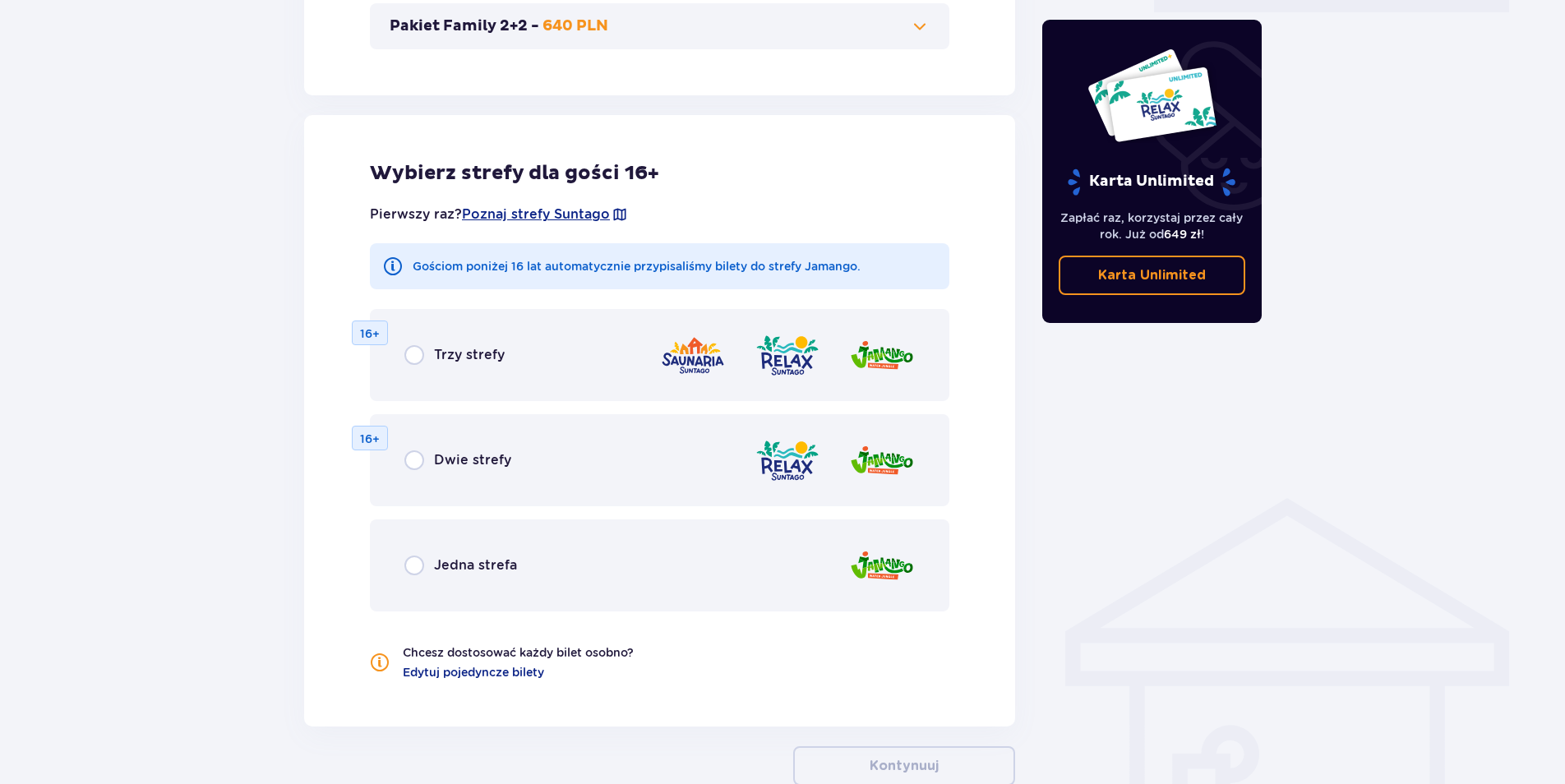
scroll to position [912, 0]
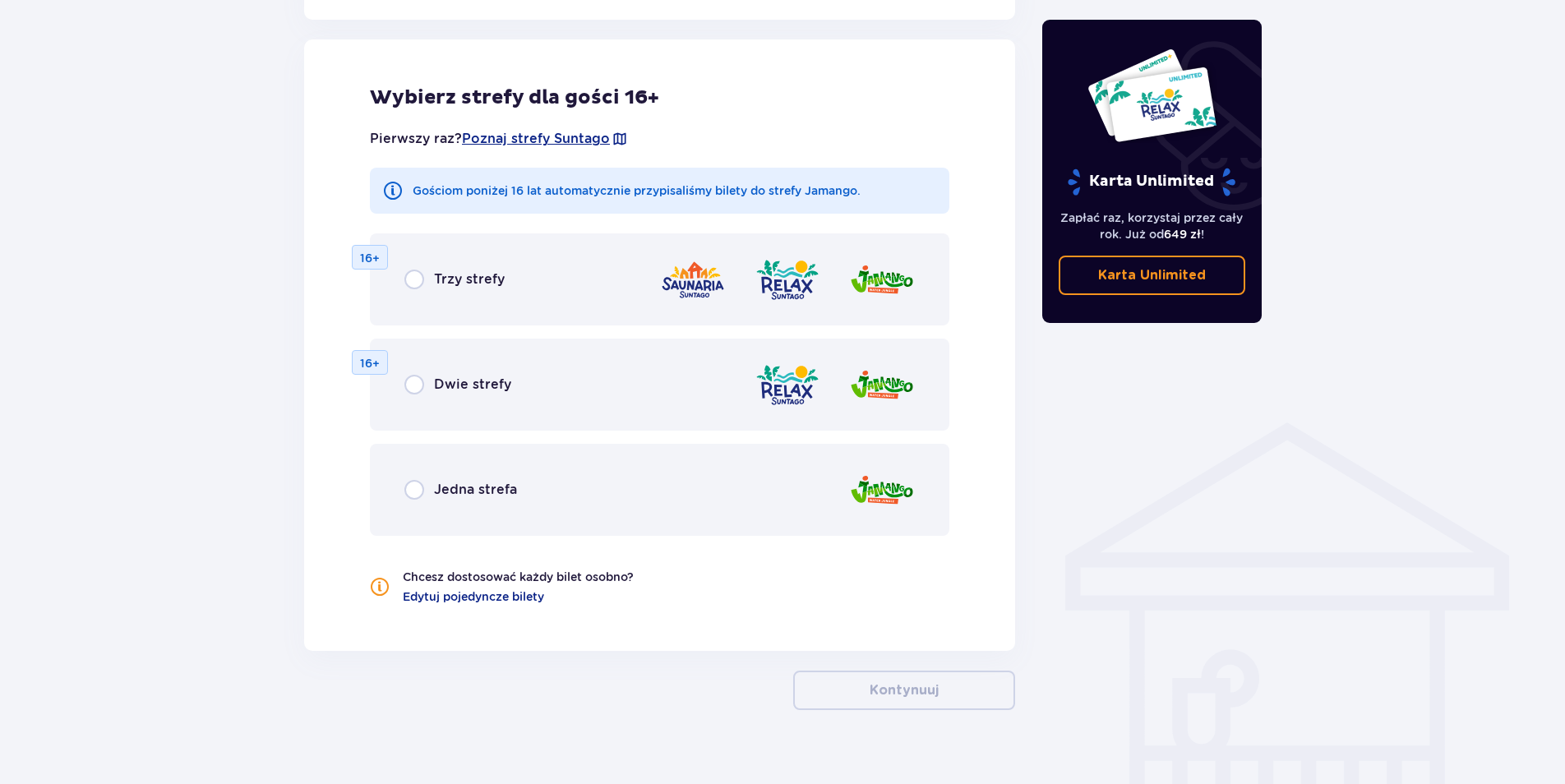
click at [418, 388] on input "radio" at bounding box center [414, 385] width 20 height 20
radio input "true"
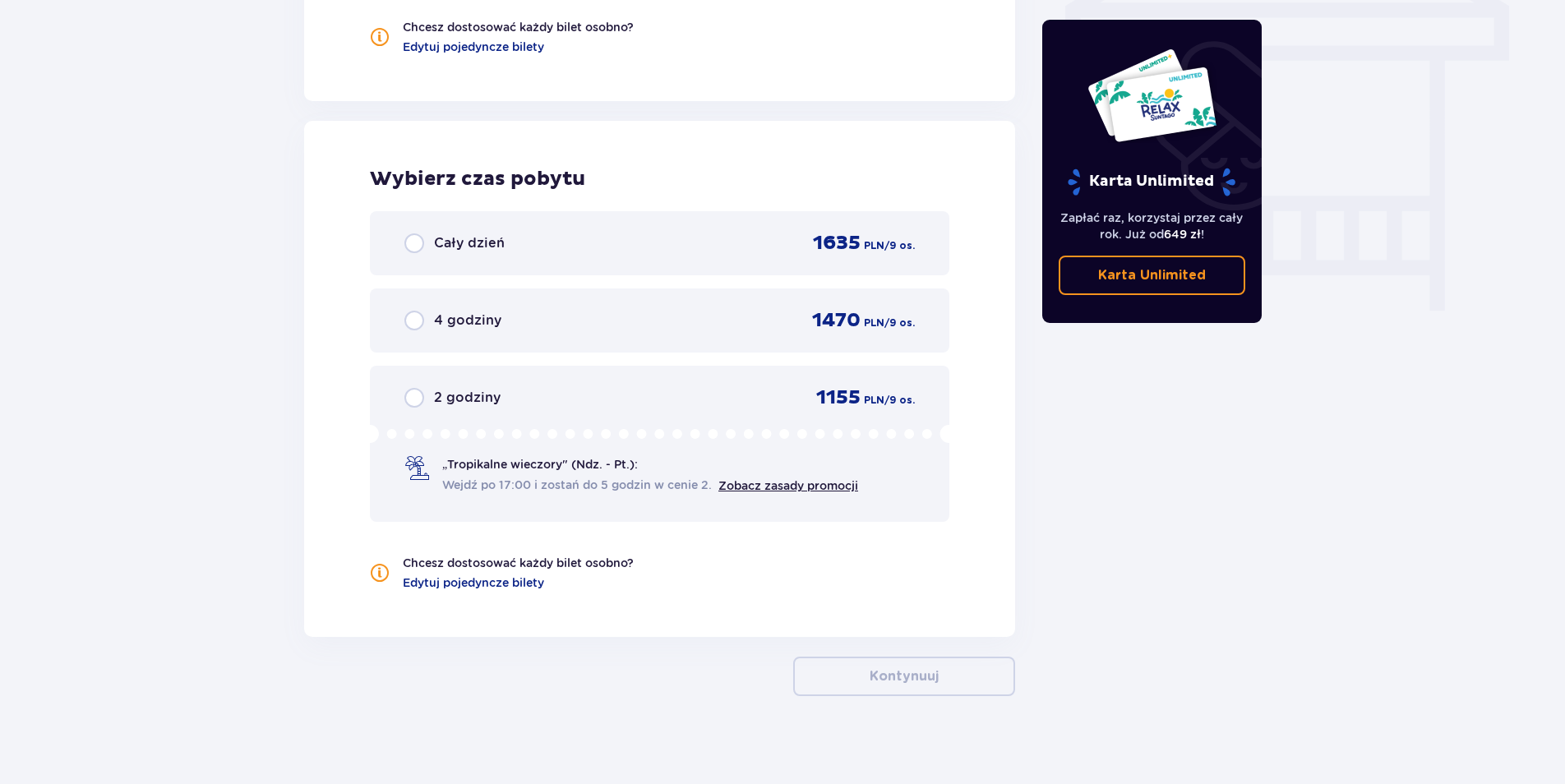
scroll to position [1472, 0]
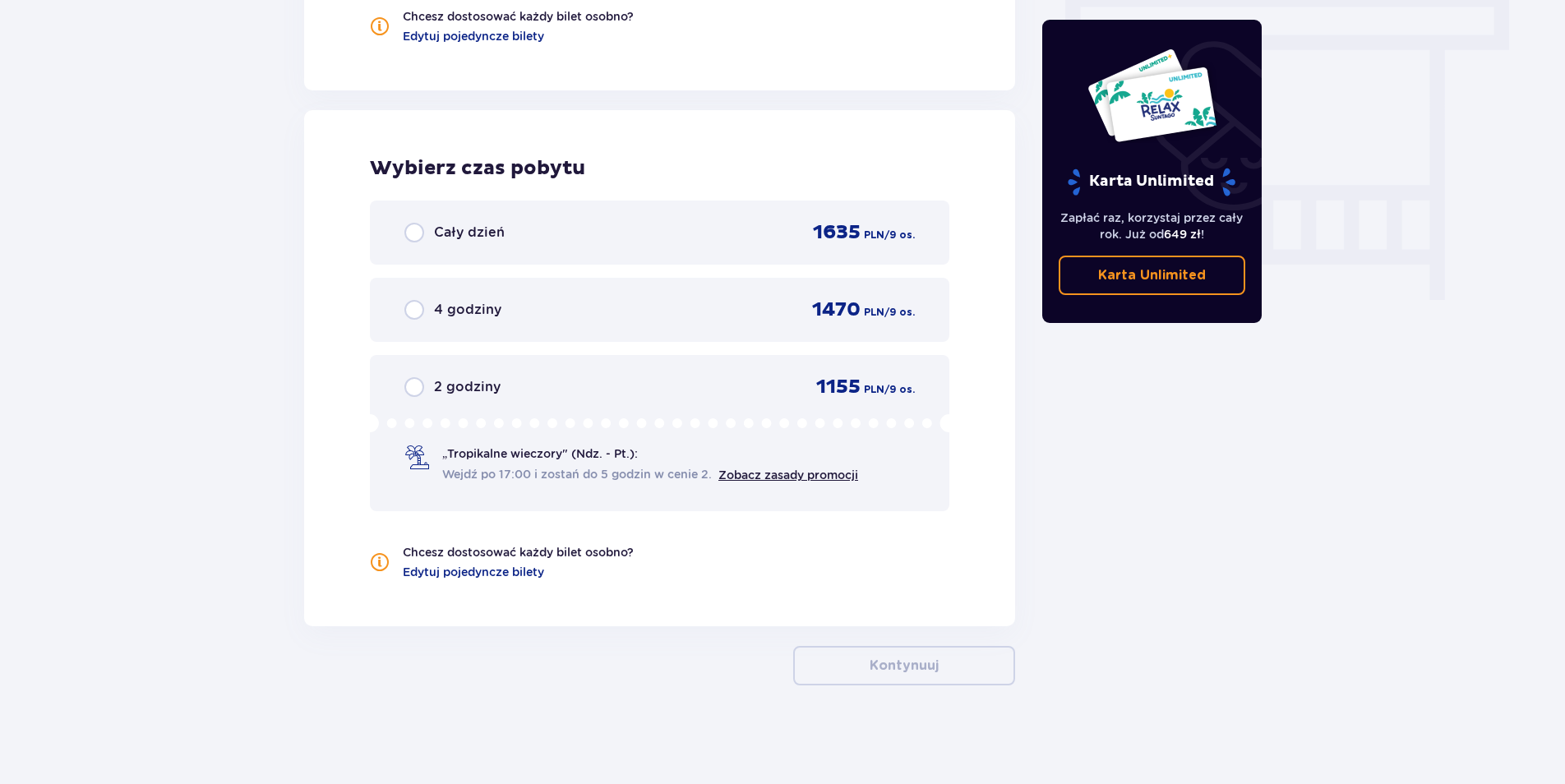
click at [460, 456] on span "„Tropikalne wieczory" (Ndz. - Pt.):" at bounding box center [540, 454] width 195 height 17
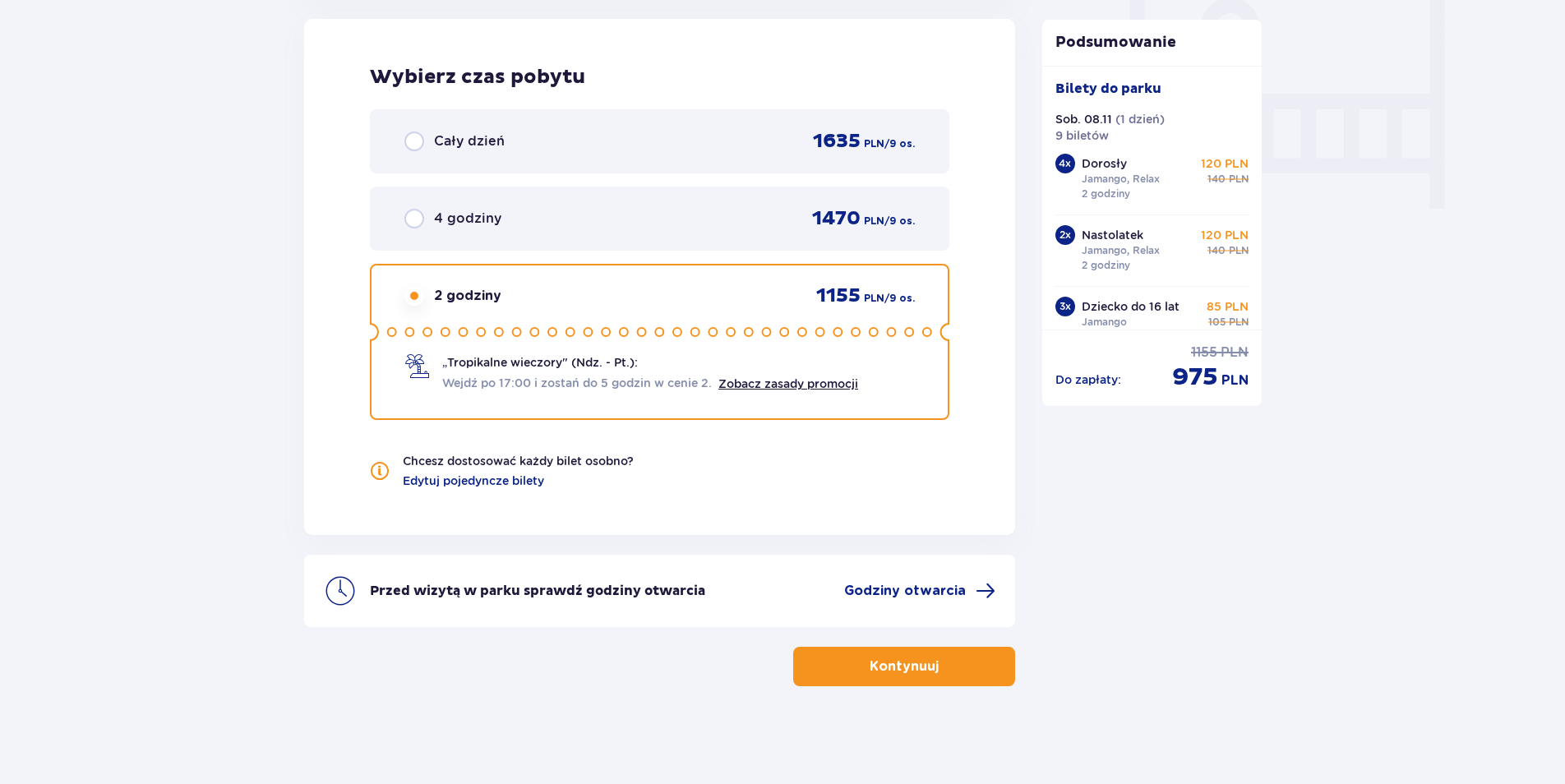
scroll to position [1564, 0]
click at [913, 588] on span "Godziny otwarcia" at bounding box center [905, 590] width 121 height 18
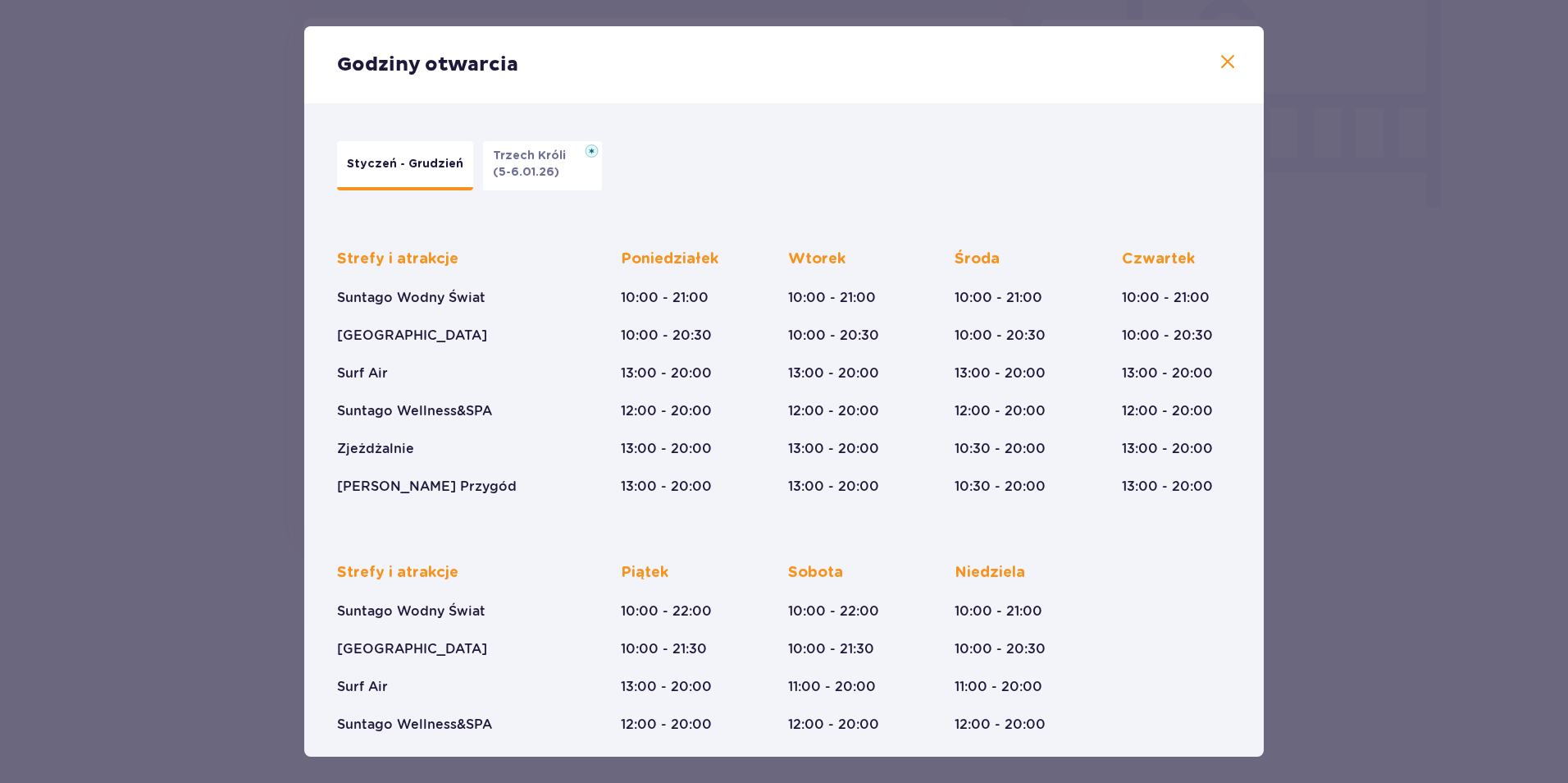
click at [1225, 57] on span at bounding box center [1227, 62] width 20 height 20
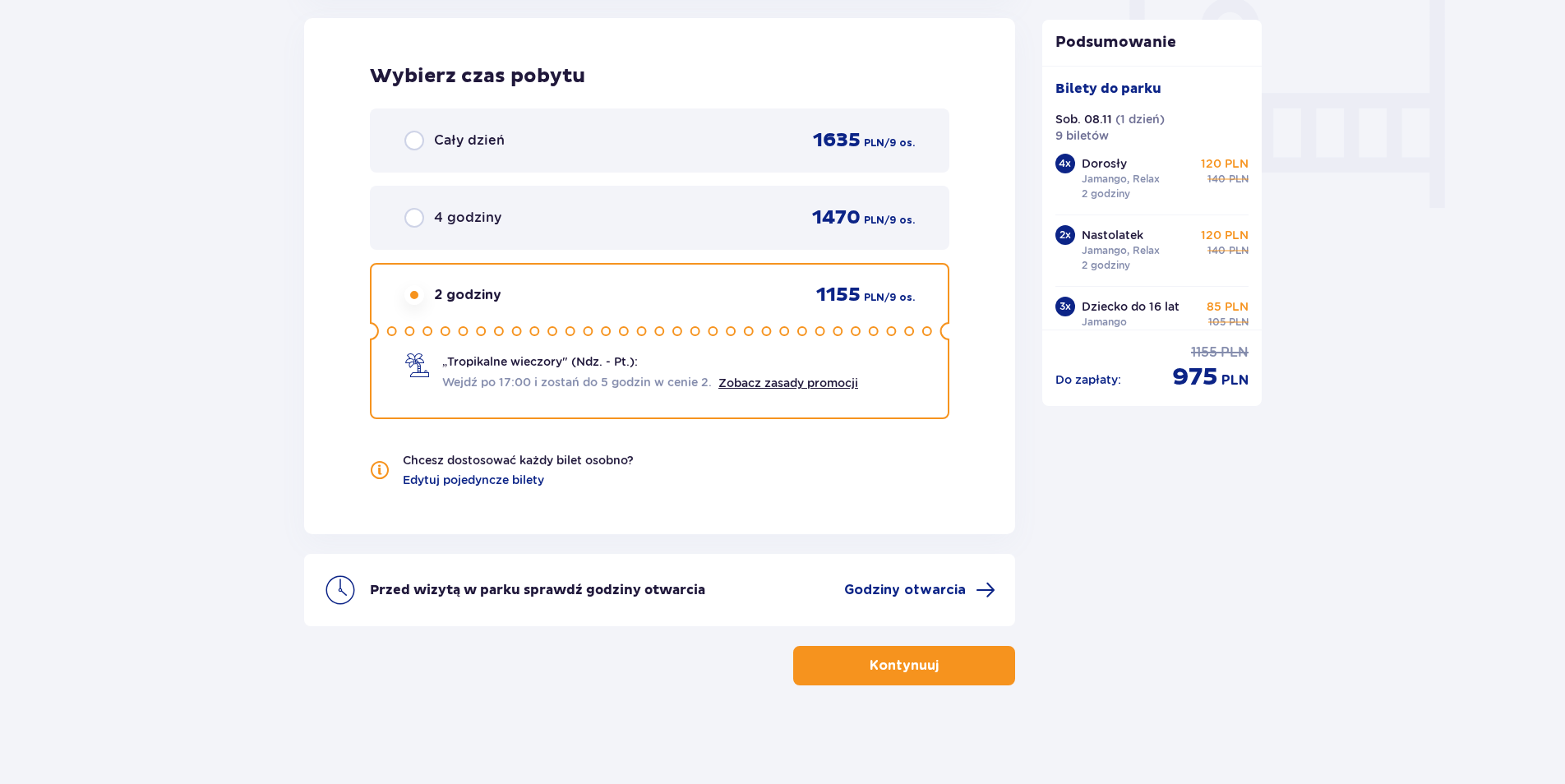
click at [912, 606] on div "Przed wizytą w parku sprawdź godziny otwarcia Godziny otwarcia" at bounding box center [659, 590] width 711 height 72
click at [909, 589] on span "Godziny otwarcia" at bounding box center [905, 590] width 121 height 18
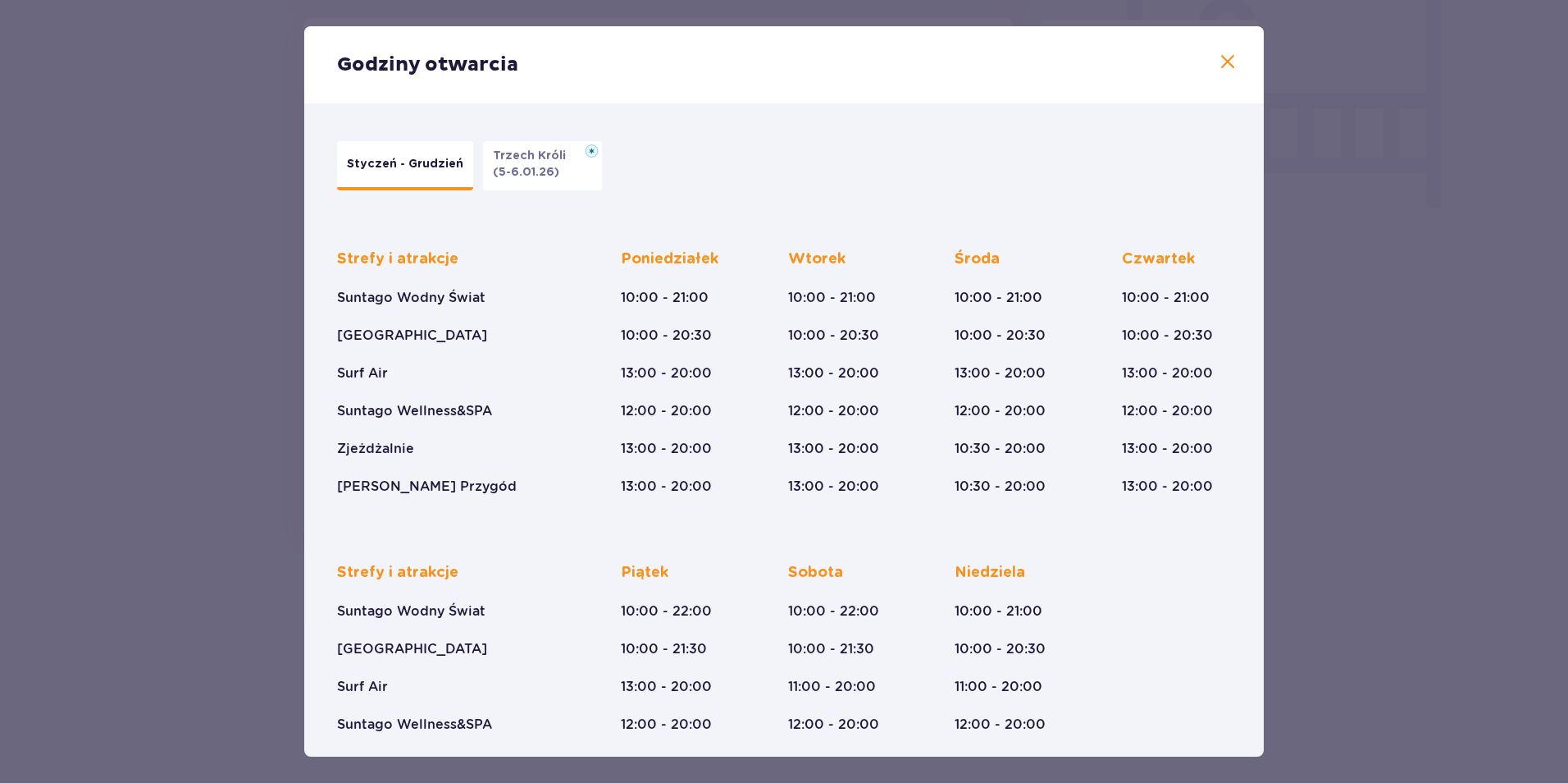
click at [1231, 66] on span at bounding box center [1227, 62] width 20 height 20
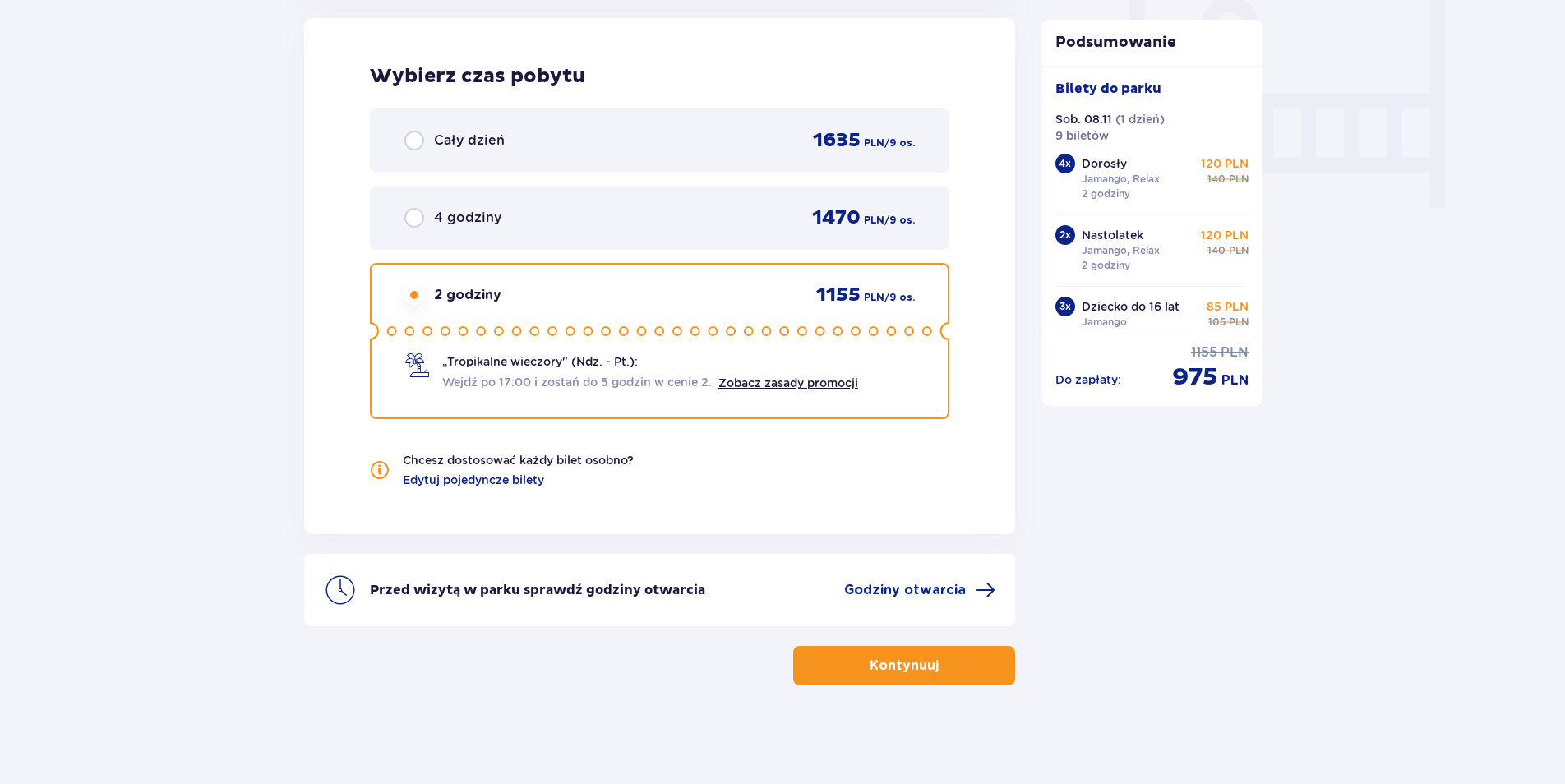
click at [457, 223] on span "4 godziny" at bounding box center [468, 218] width 67 height 18
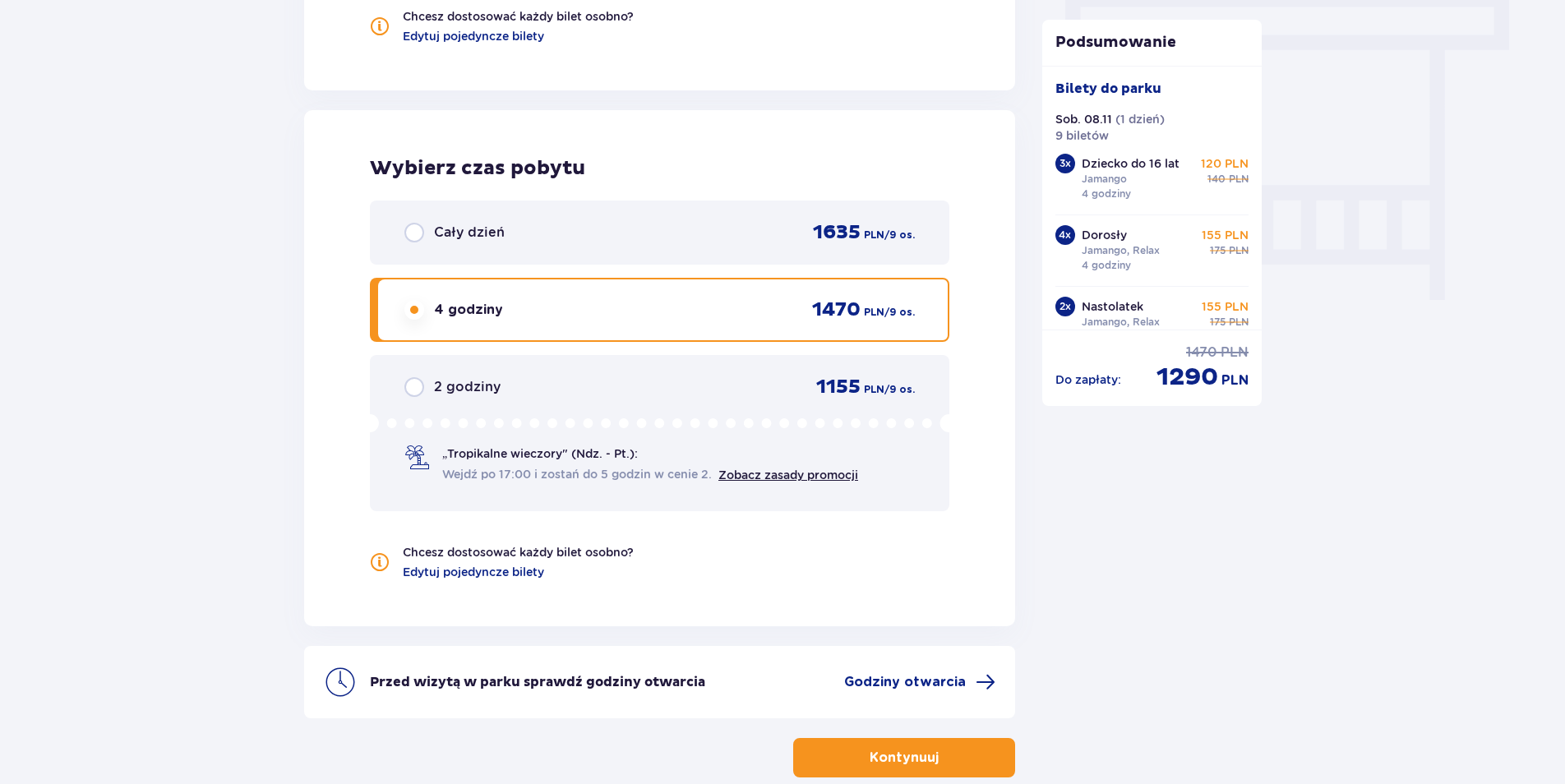
scroll to position [1564, 0]
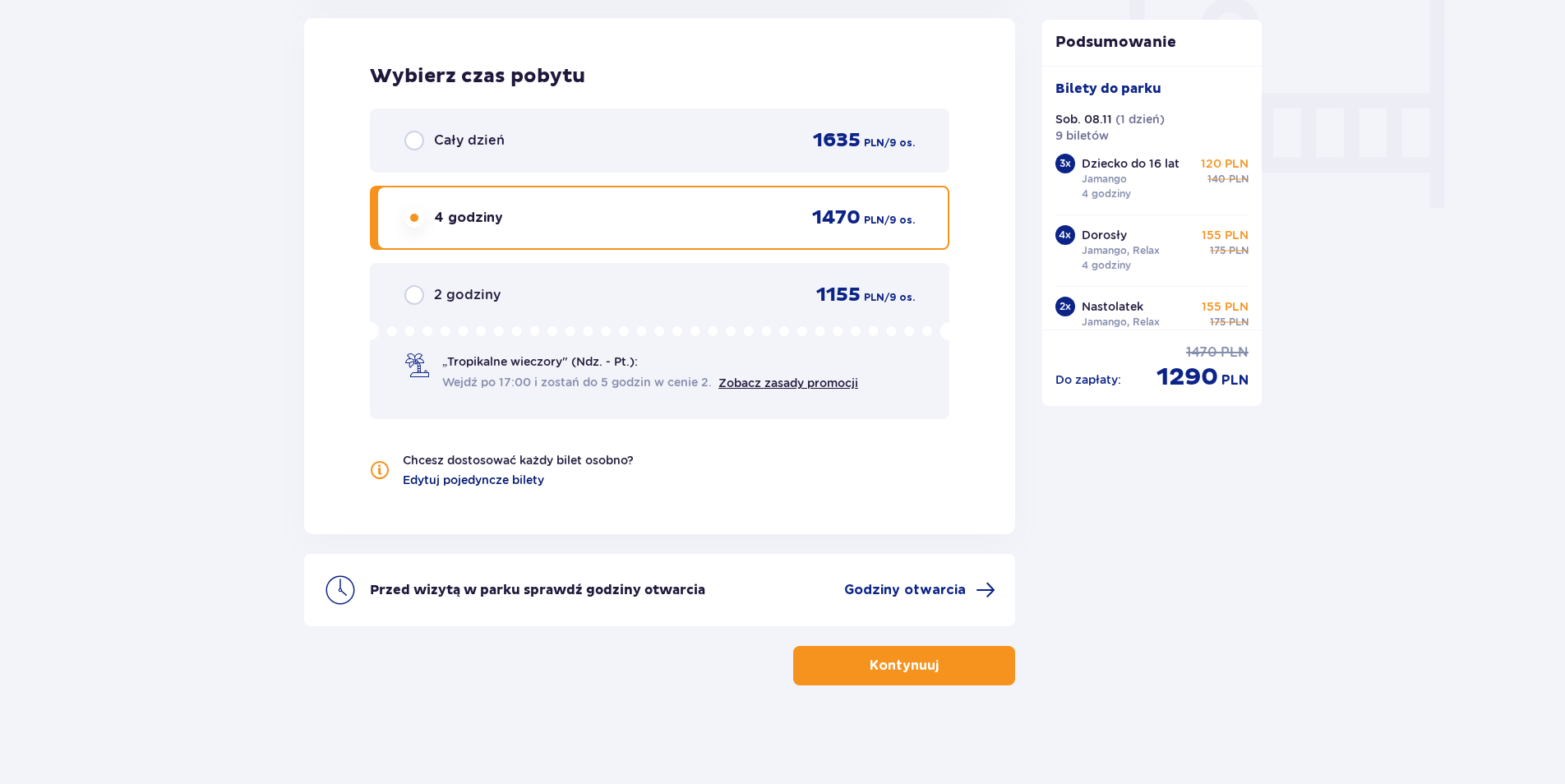
click at [514, 477] on span "Edytuj pojedyncze bilety" at bounding box center [473, 479] width 141 height 17
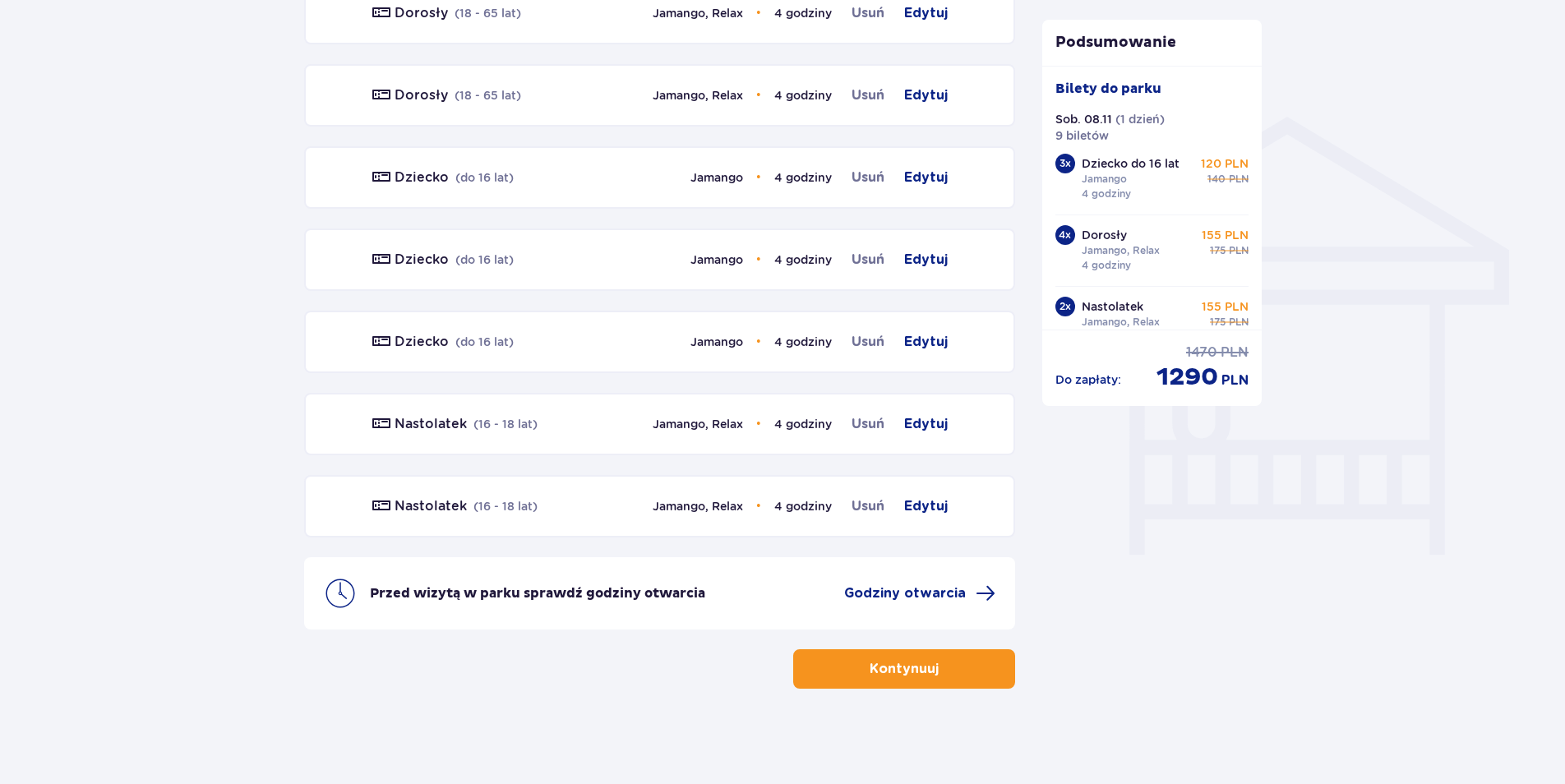
scroll to position [1221, 0]
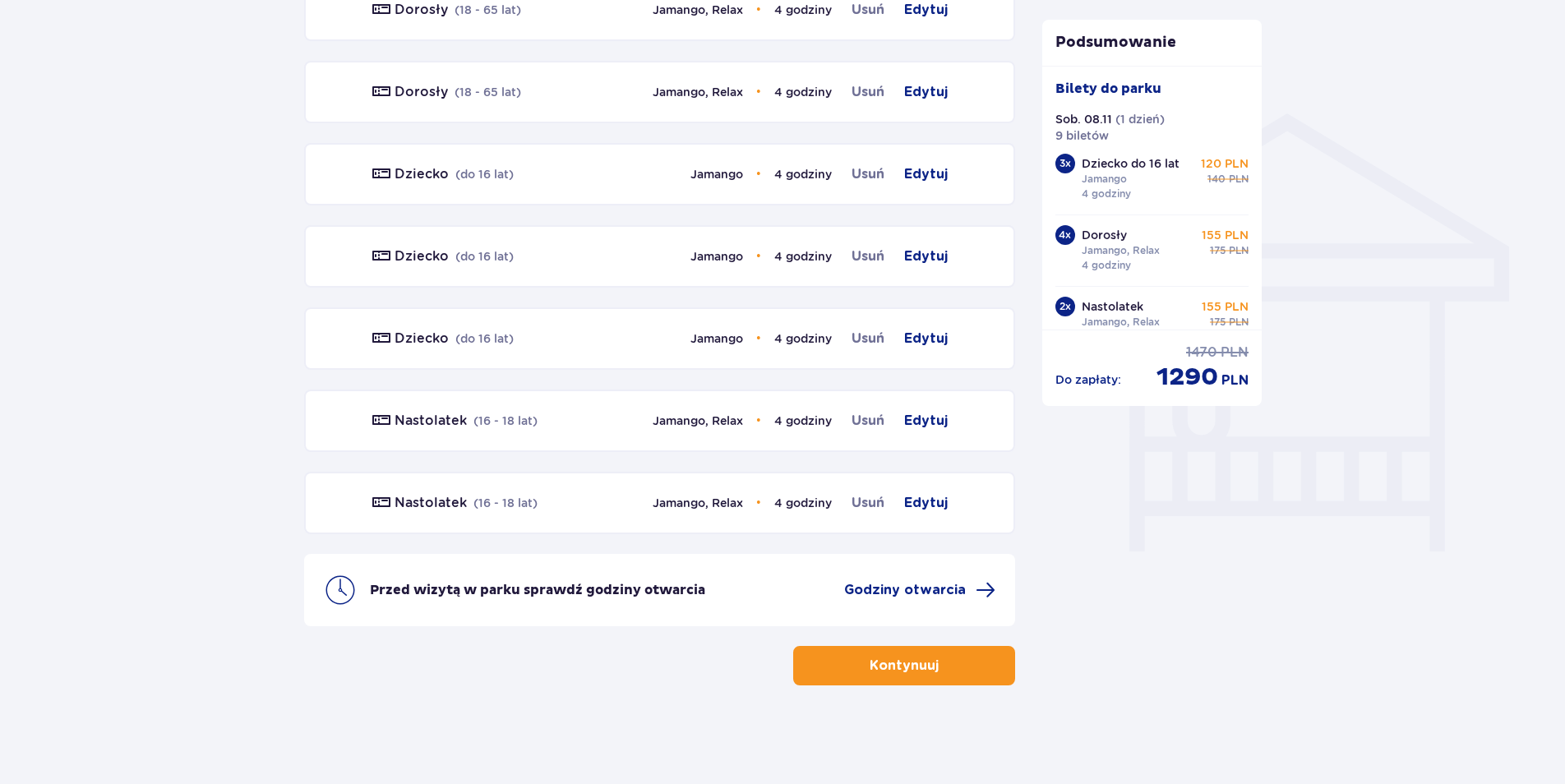
click at [932, 668] on span "button" at bounding box center [942, 666] width 20 height 20
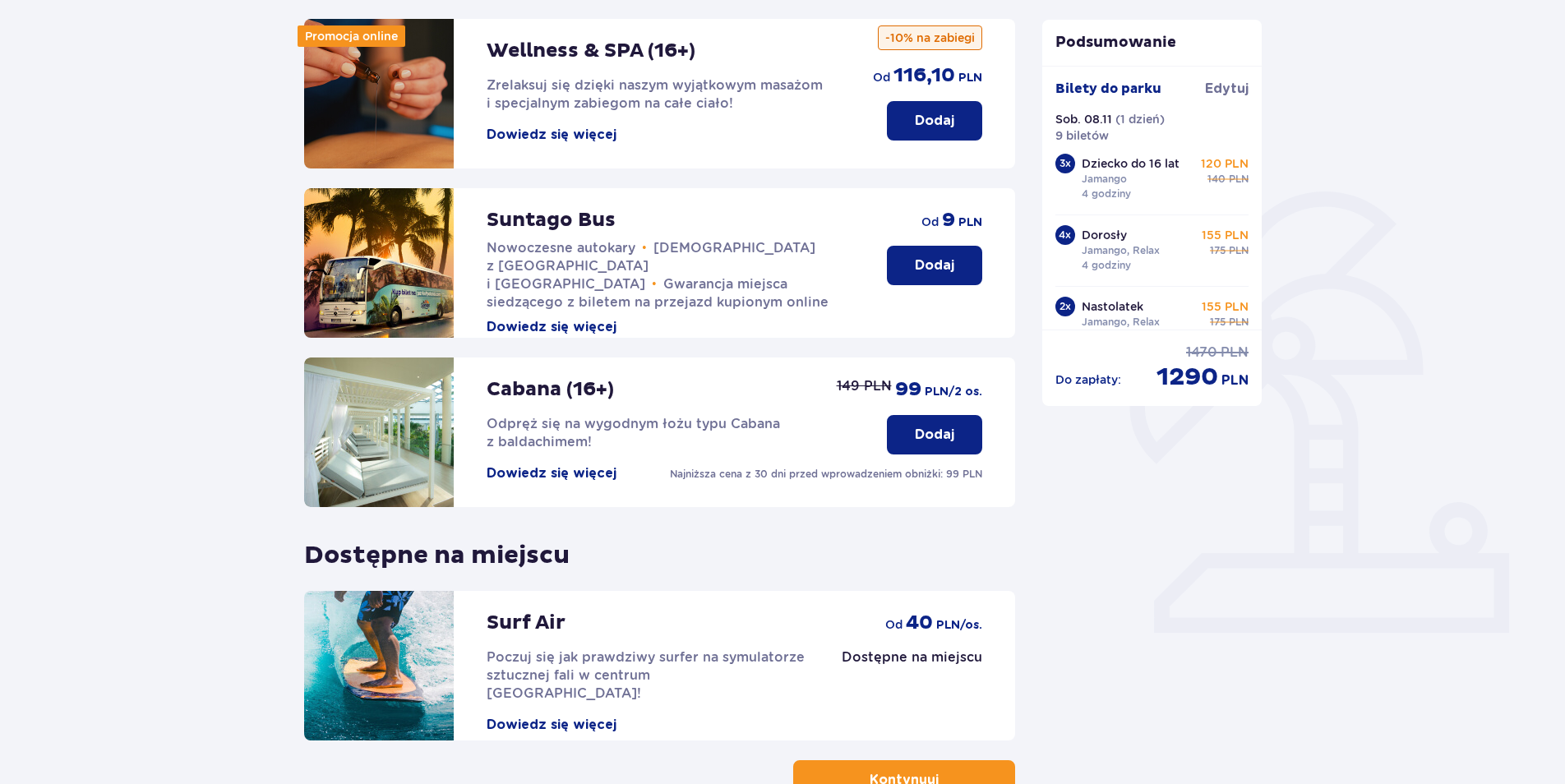
scroll to position [247, 0]
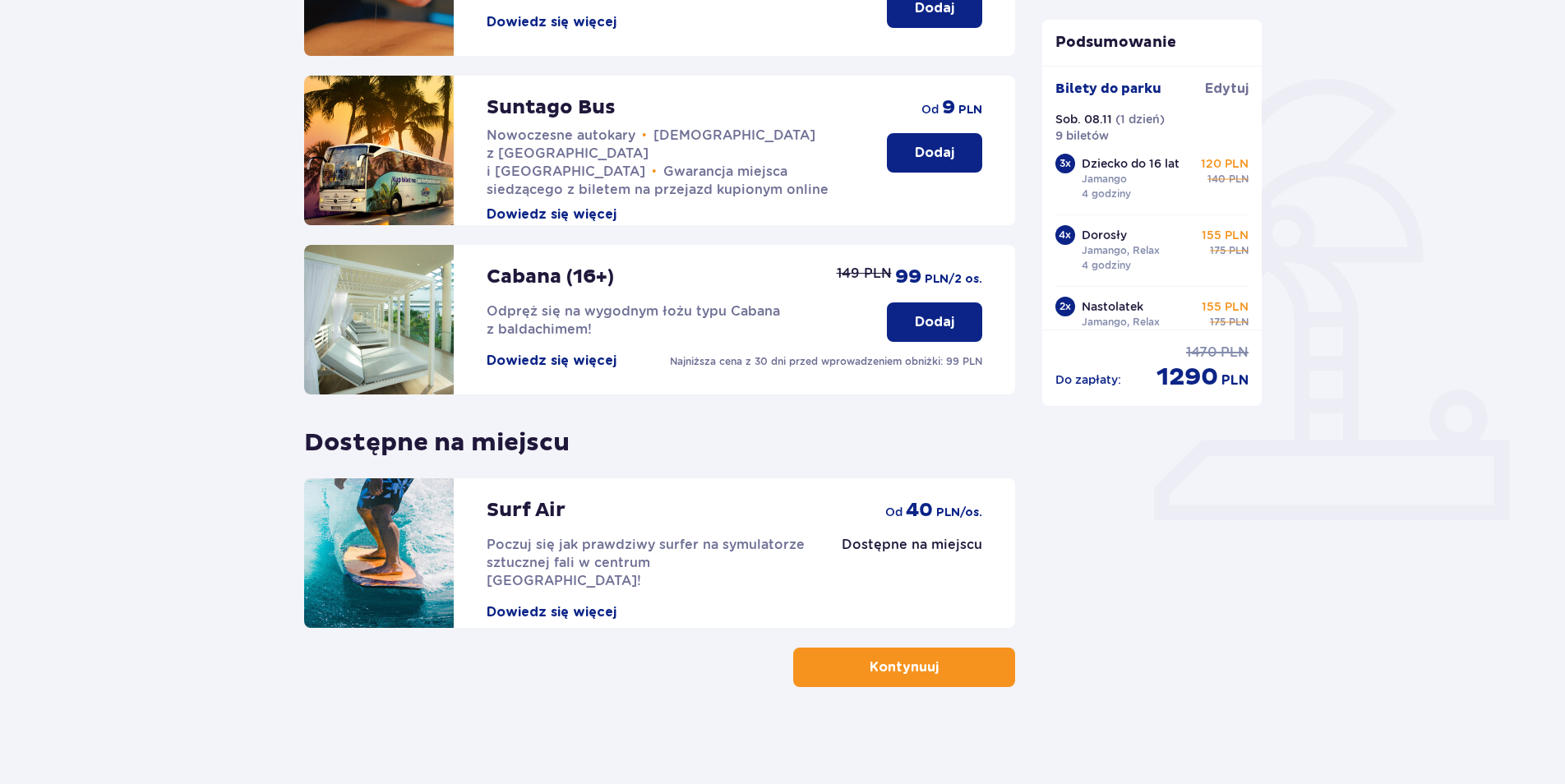
click at [932, 668] on span "button" at bounding box center [942, 667] width 20 height 20
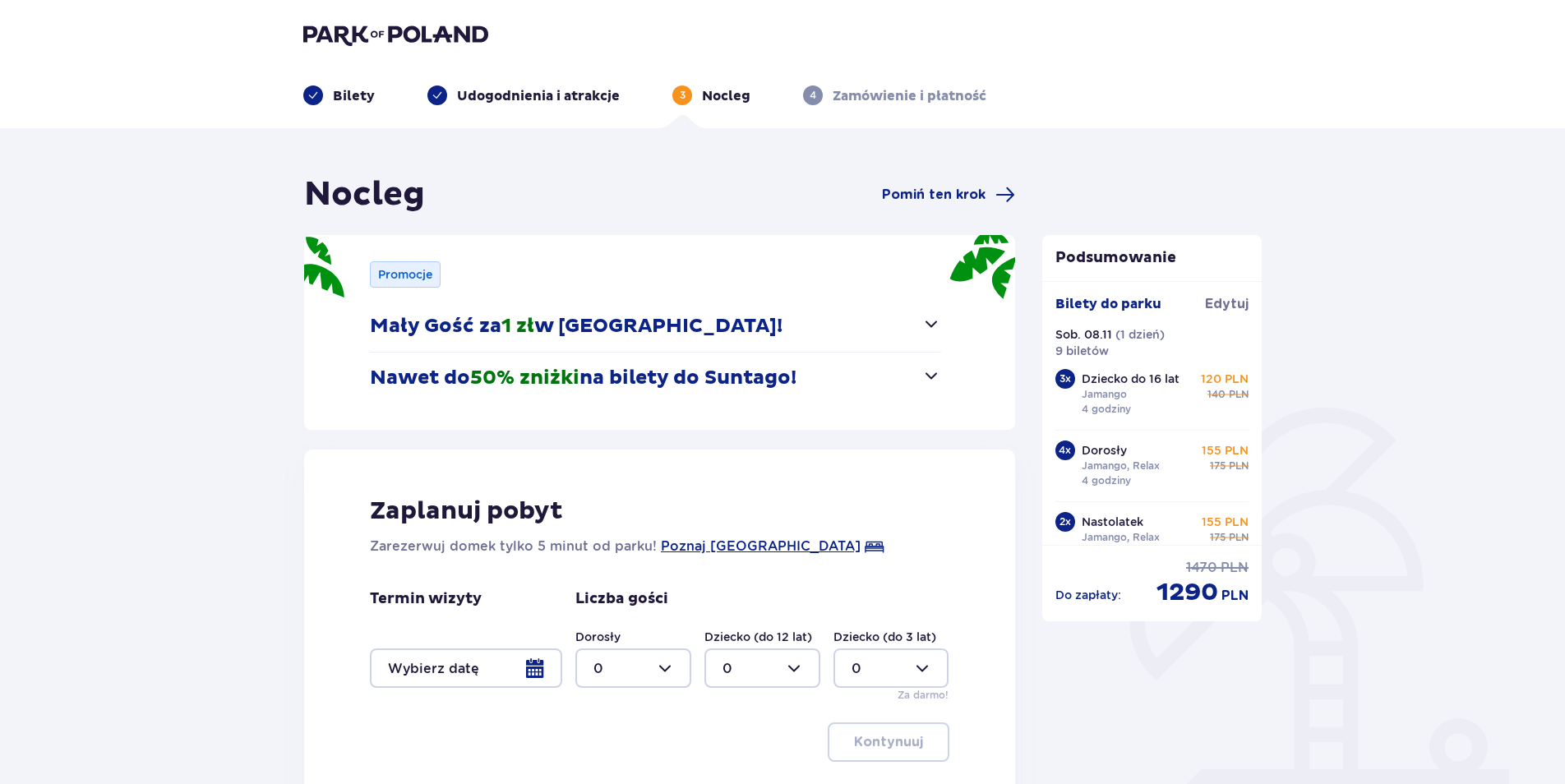
click at [532, 677] on div at bounding box center [466, 668] width 192 height 39
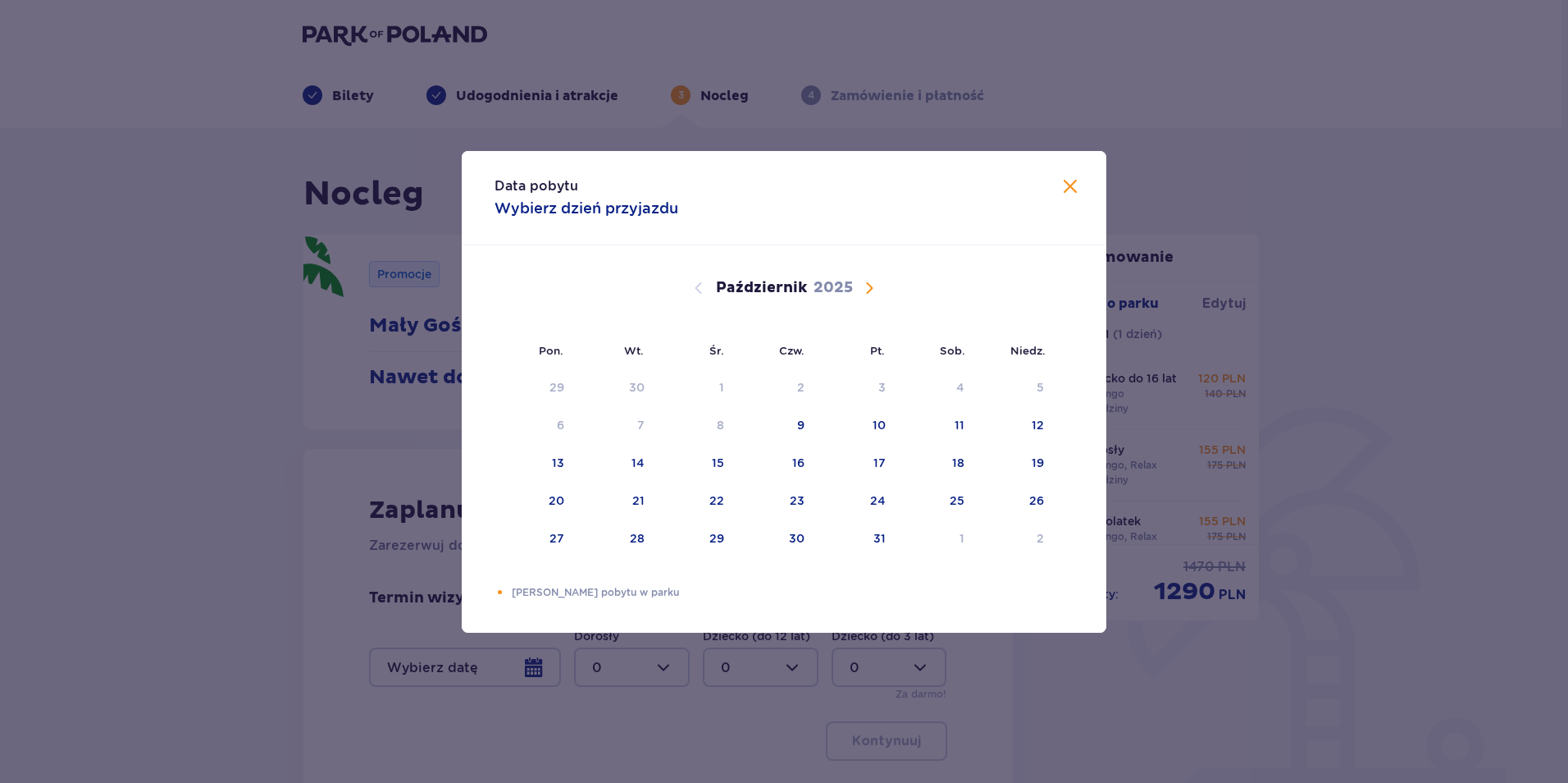
click at [1063, 189] on span "Zamknij" at bounding box center [1070, 187] width 20 height 20
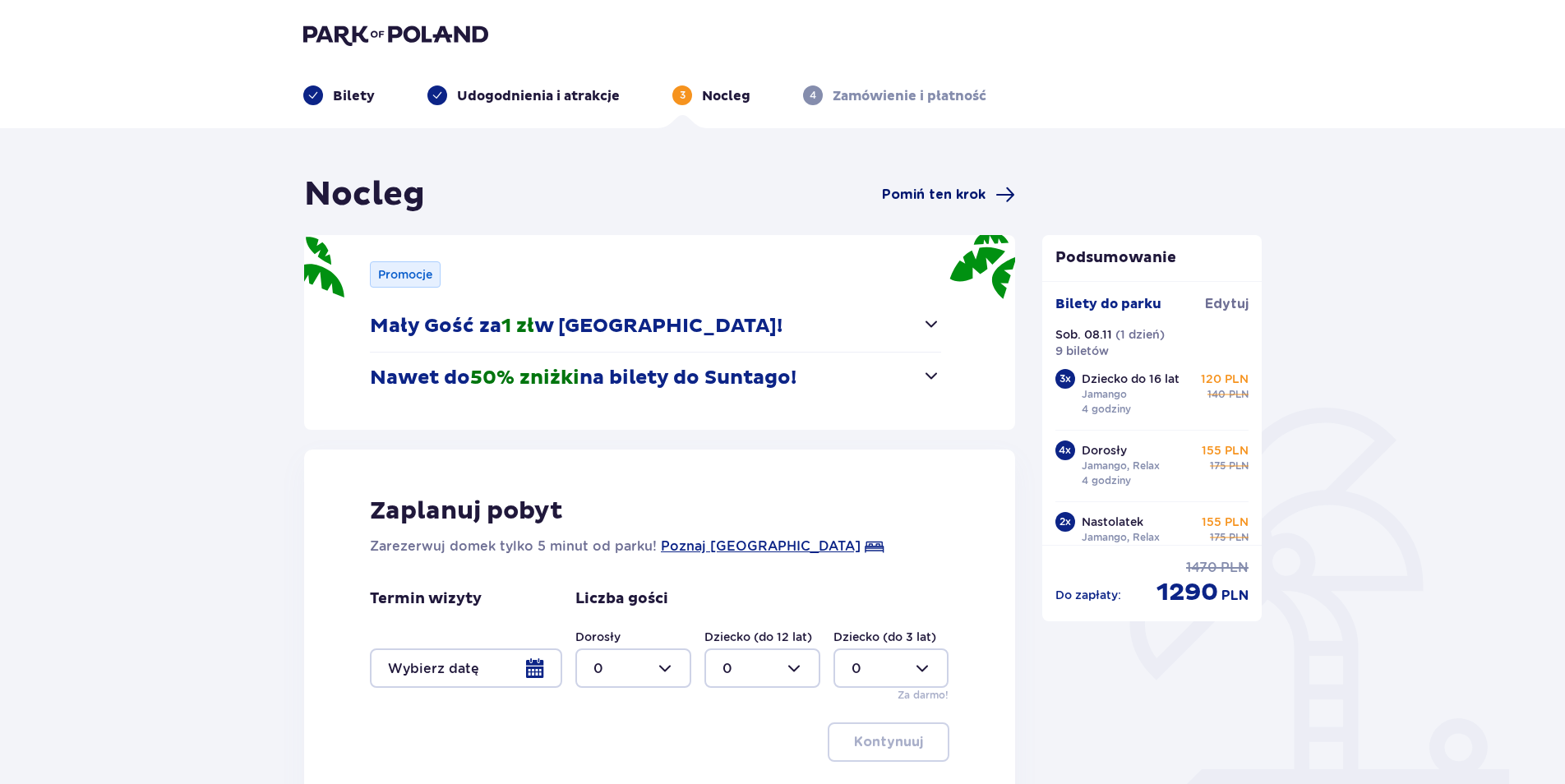
click at [939, 199] on span "Pomiń ten krok" at bounding box center [933, 194] width 104 height 18
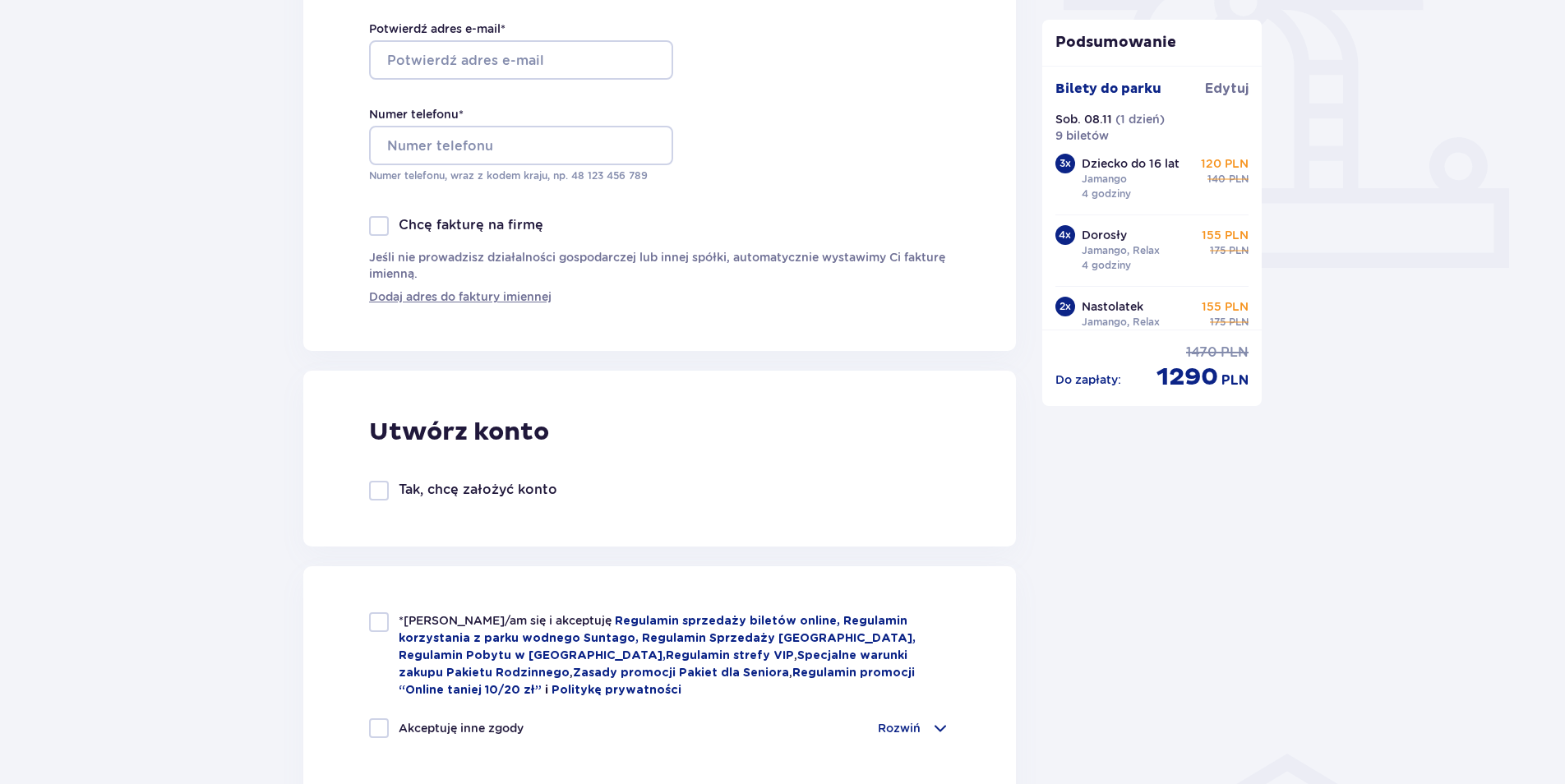
scroll to position [821, 0]
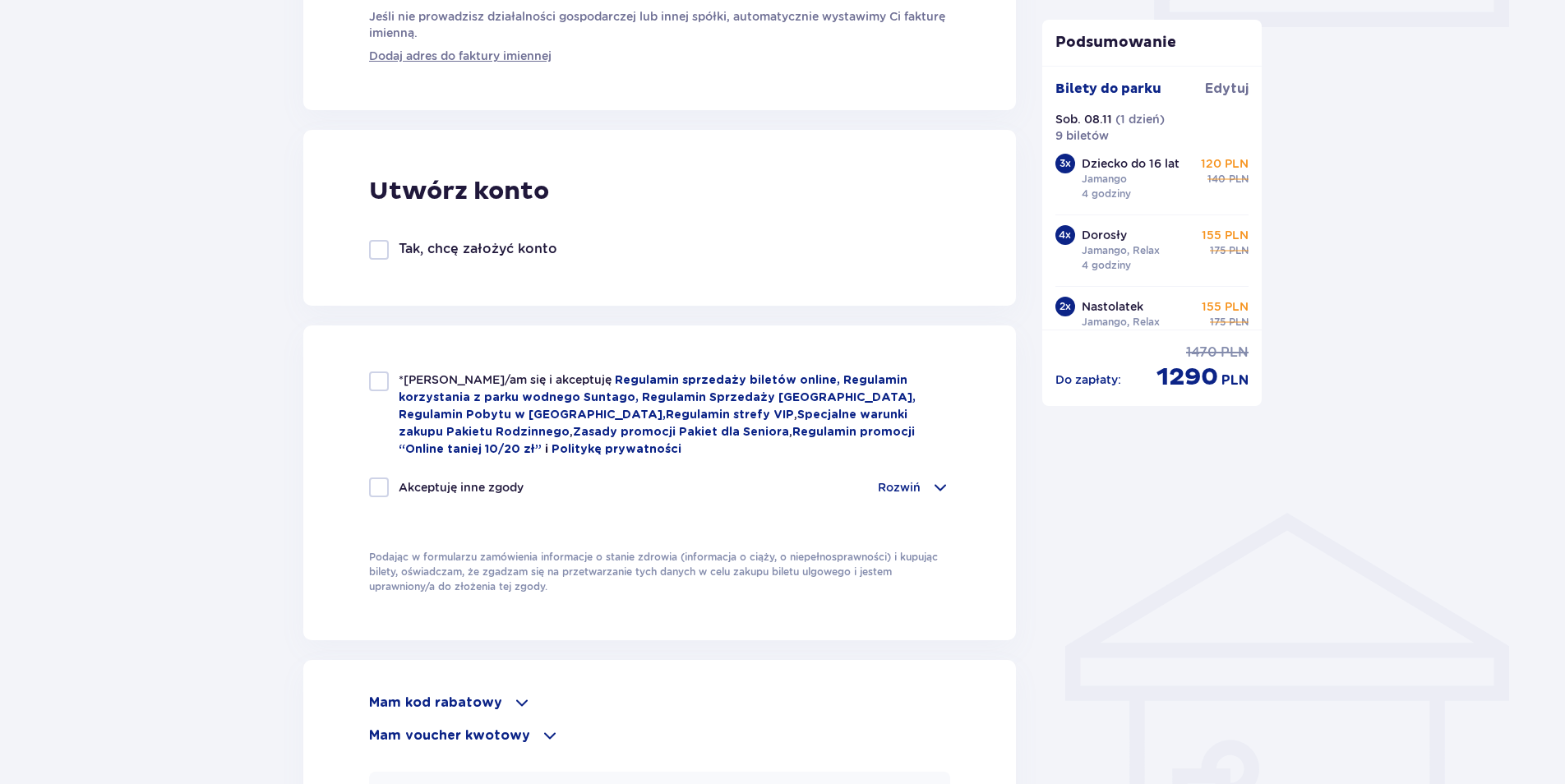
click at [503, 701] on div "Mam kod rabatowy" at bounding box center [659, 702] width 581 height 20
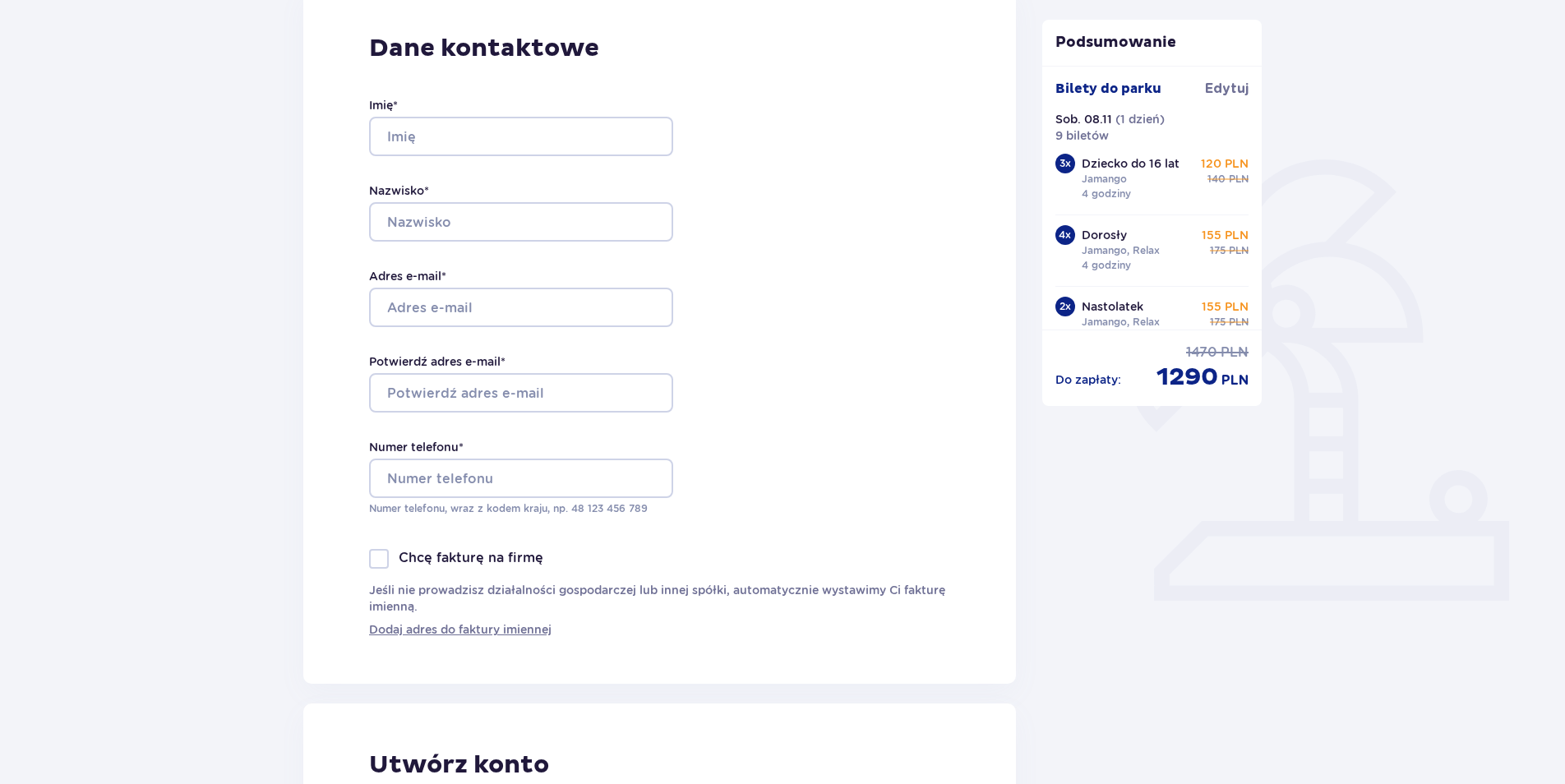
scroll to position [165, 0]
